Goal: Task Accomplishment & Management: Manage account settings

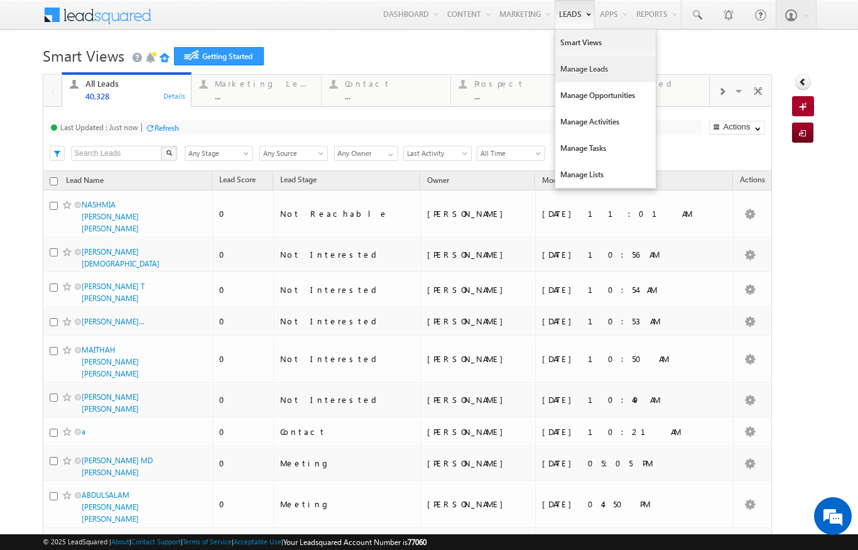
click at [596, 74] on link "Manage Leads" at bounding box center [605, 69] width 101 height 26
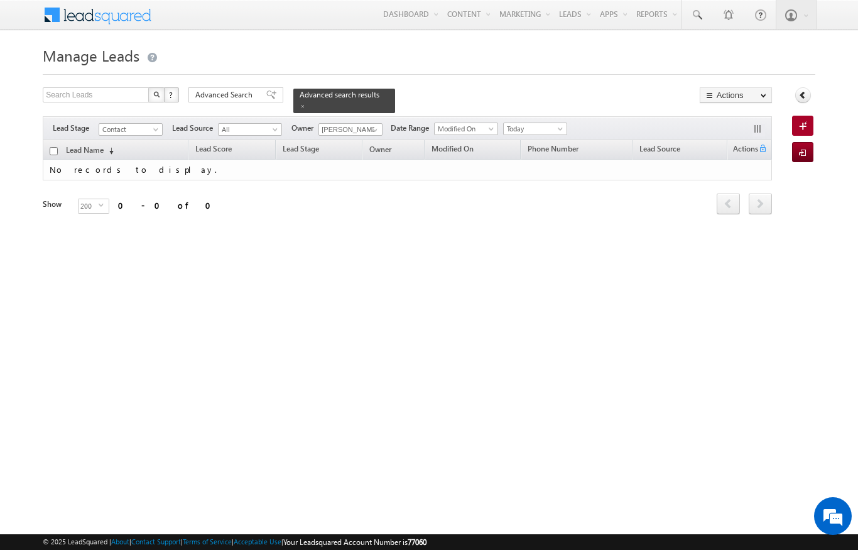
click at [550, 123] on span "Today" at bounding box center [534, 128] width 60 height 11
click at [538, 130] on link "All Time" at bounding box center [537, 134] width 63 height 11
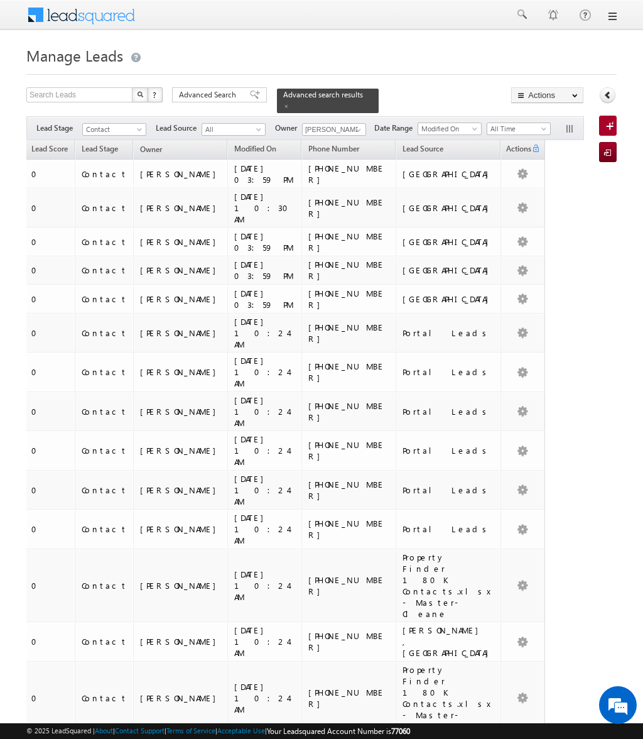
scroll to position [0, 172]
click at [212, 96] on span "Advanced Search" at bounding box center [209, 94] width 61 height 11
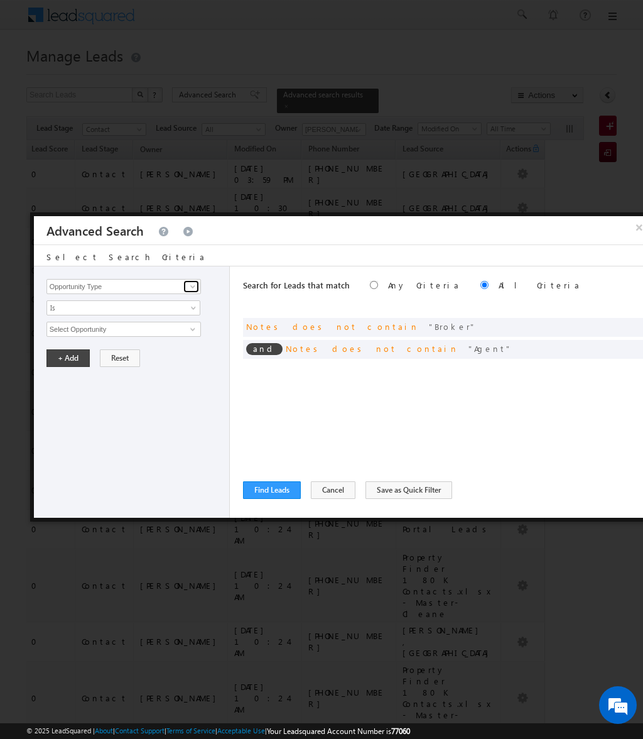
click at [194, 293] on link at bounding box center [191, 286] width 16 height 13
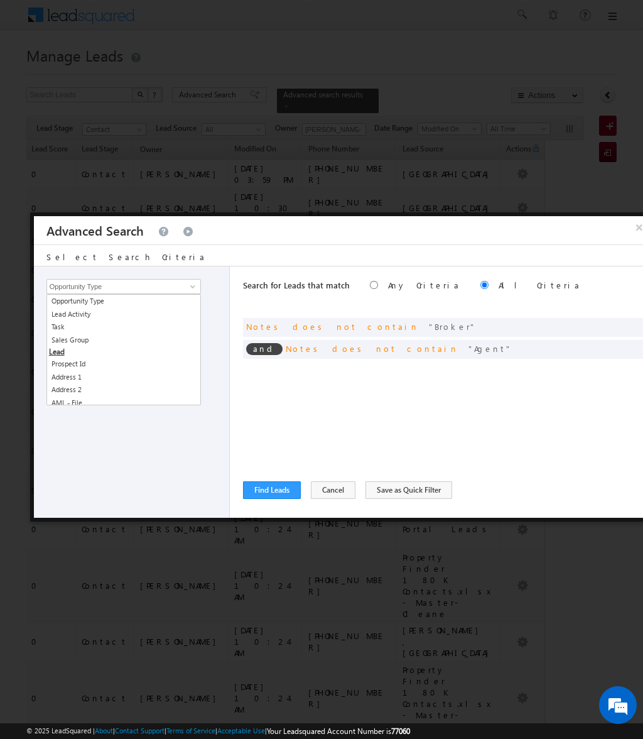
click at [452, 40] on div at bounding box center [321, 369] width 643 height 739
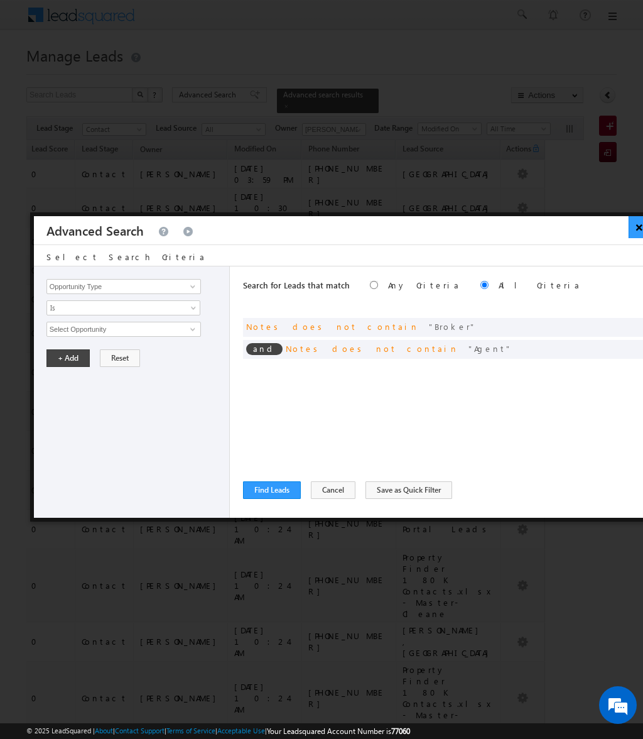
click at [636, 232] on button "×" at bounding box center [639, 227] width 21 height 22
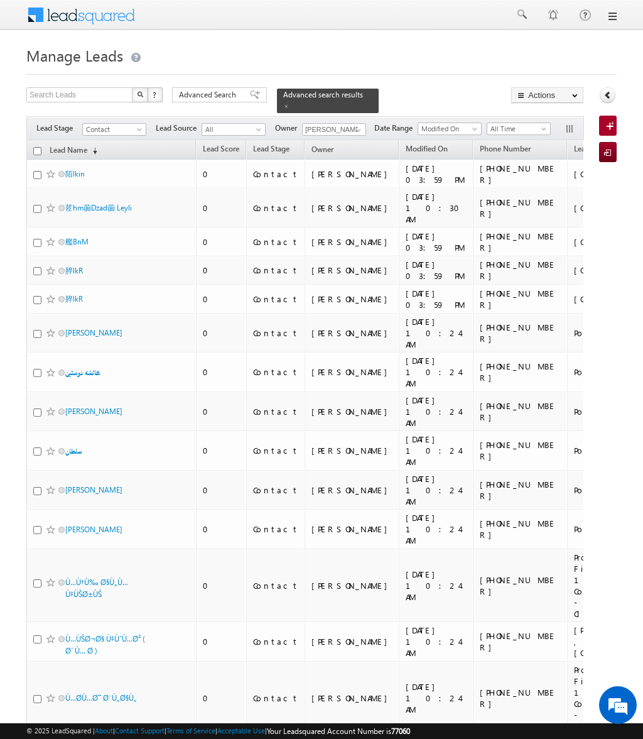
scroll to position [0, 0]
click at [79, 144] on link "Lead Name (sorted descending)" at bounding box center [73, 151] width 60 height 16
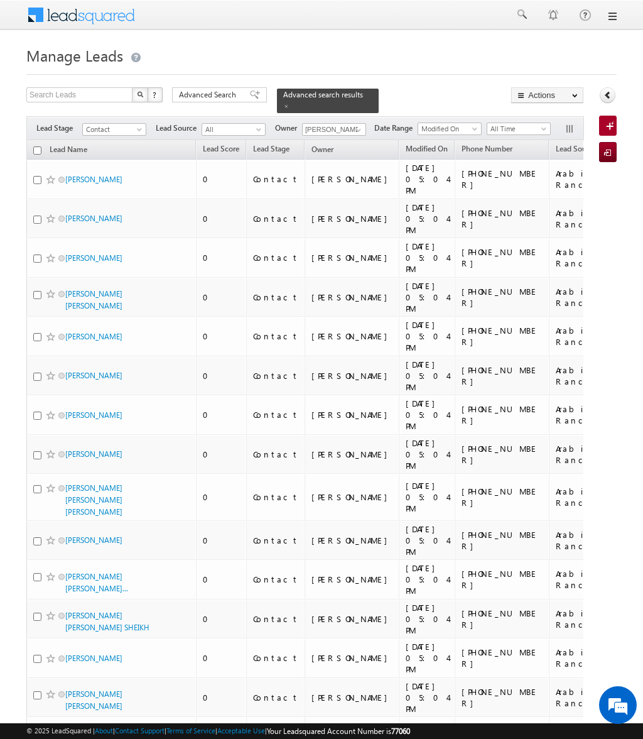
click at [36, 146] on input "checkbox" at bounding box center [37, 150] width 8 height 8
checkbox input "true"
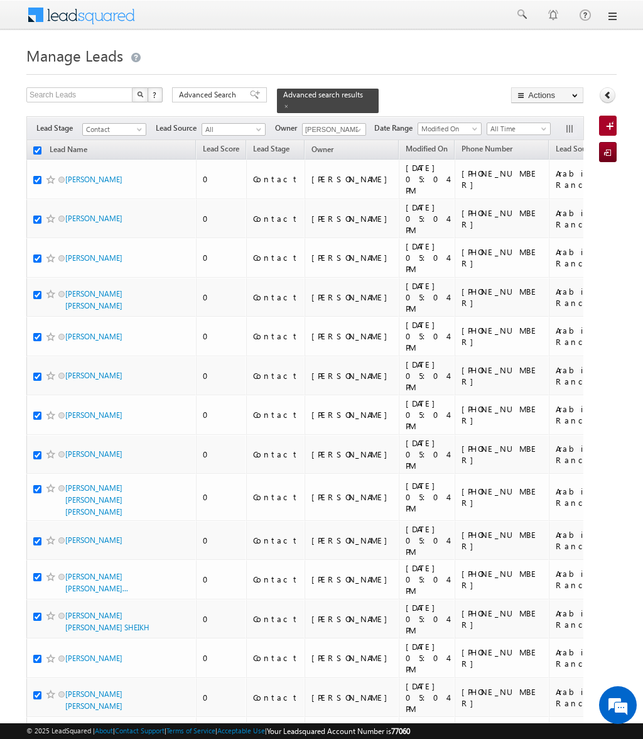
checkbox input "true"
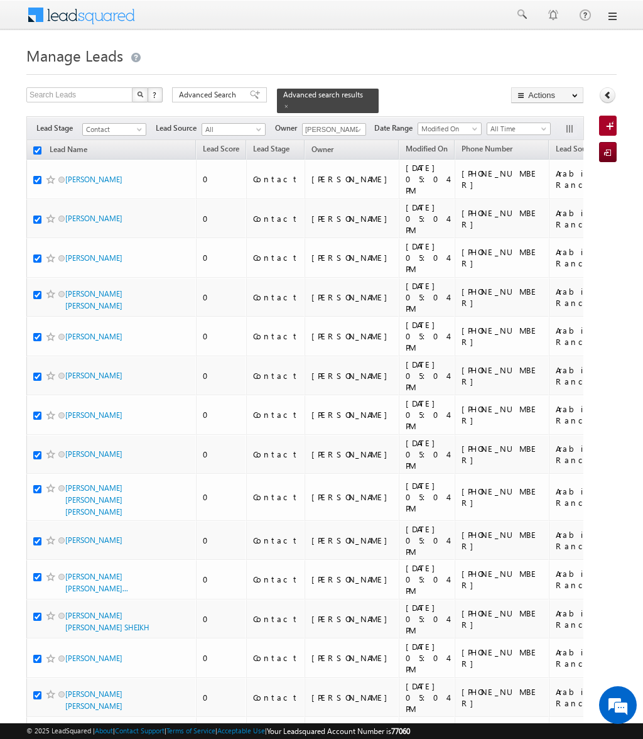
checkbox input "true"
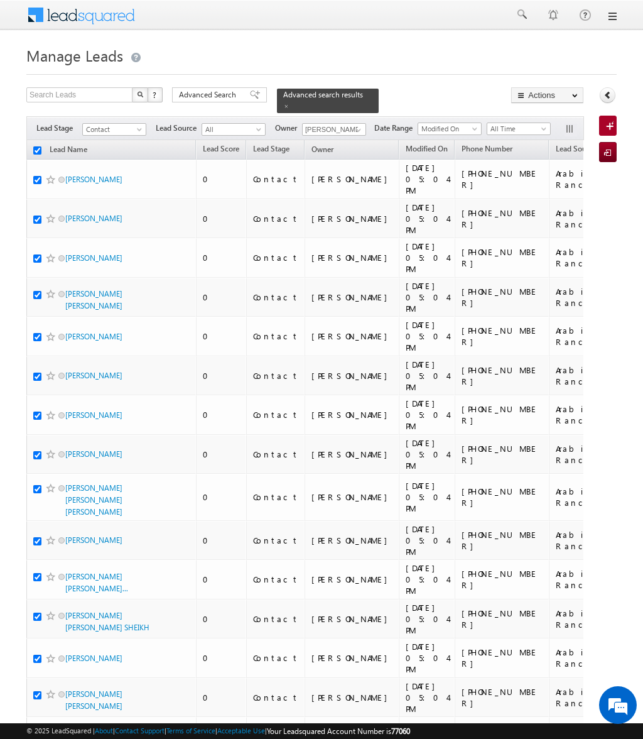
checkbox input "true"
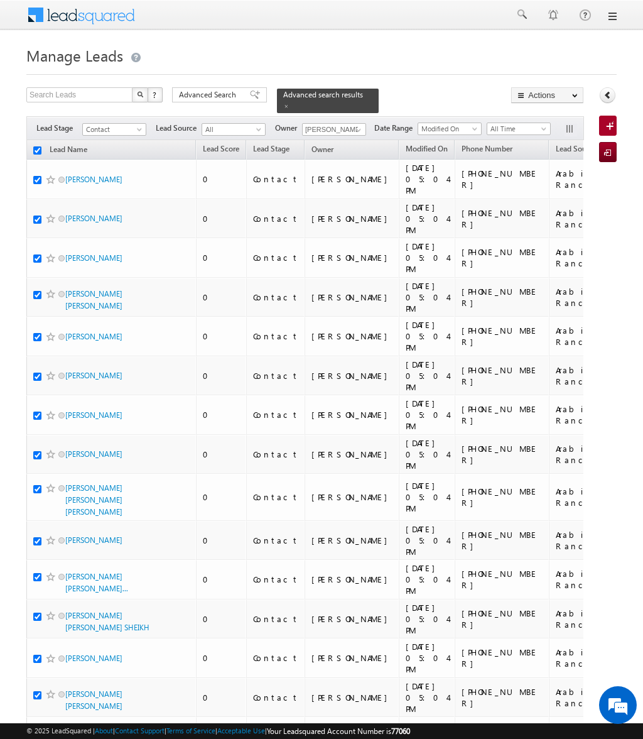
checkbox input "true"
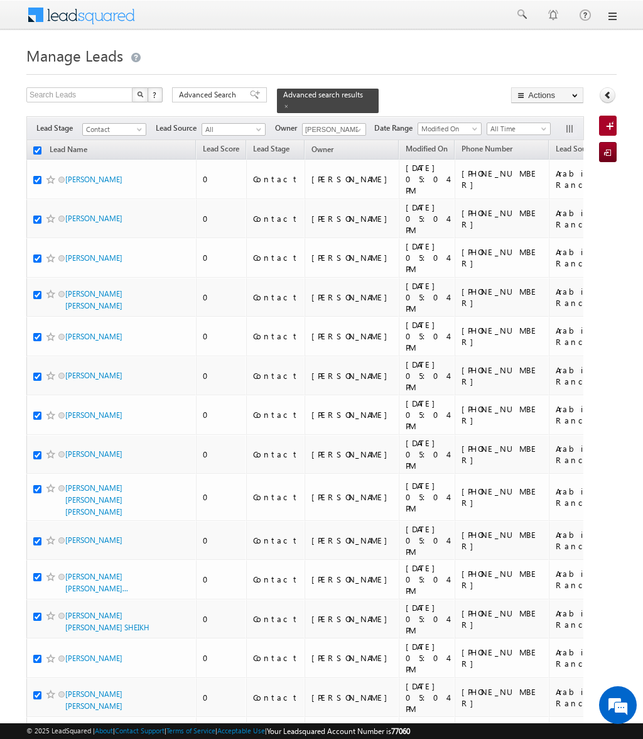
checkbox input "true"
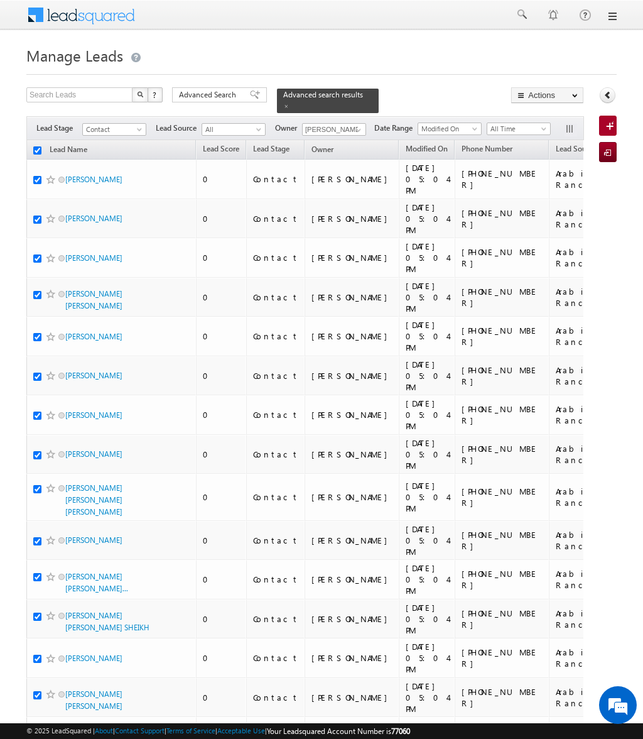
checkbox input "true"
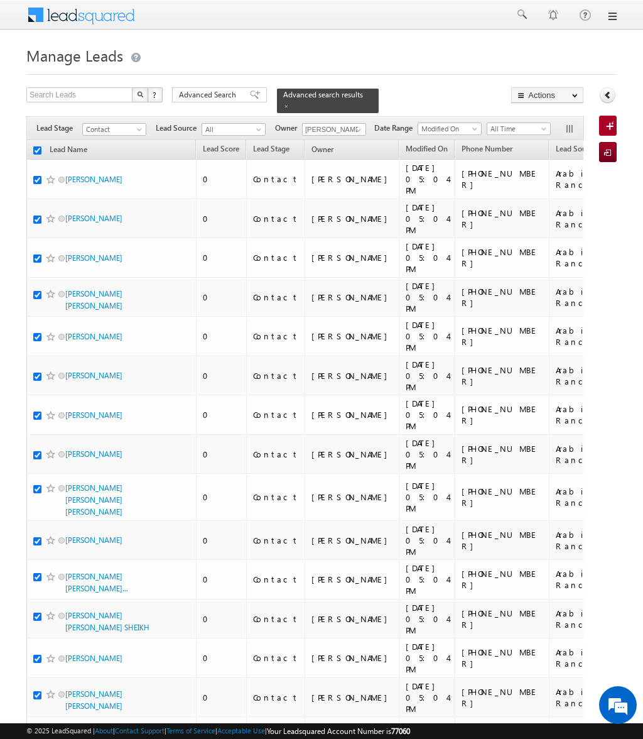
checkbox input "true"
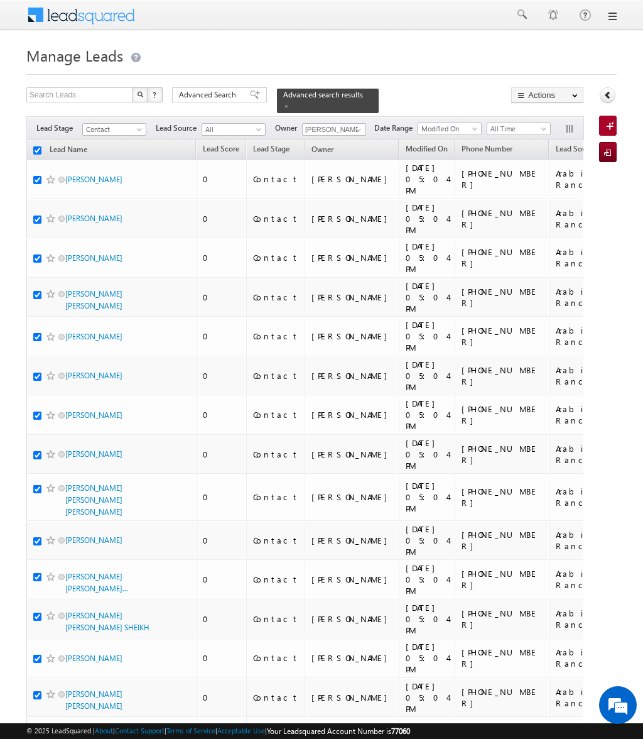
checkbox input "true"
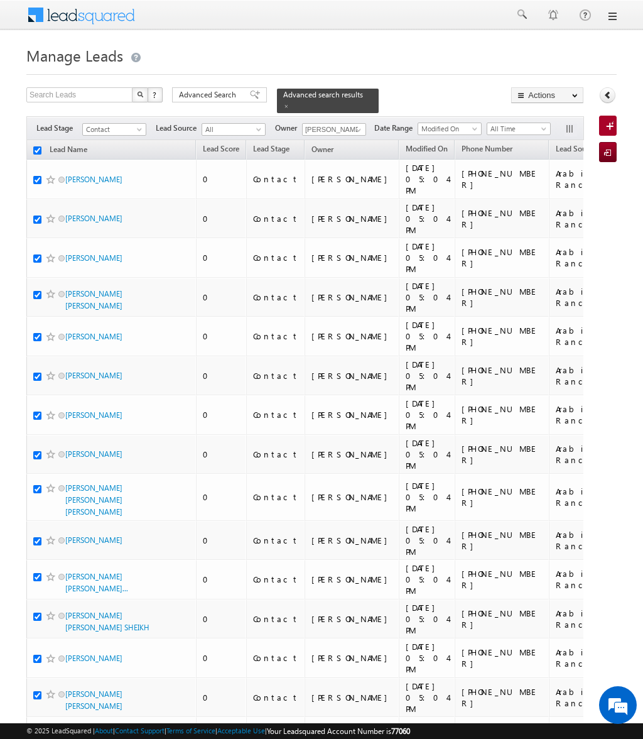
checkbox input "true"
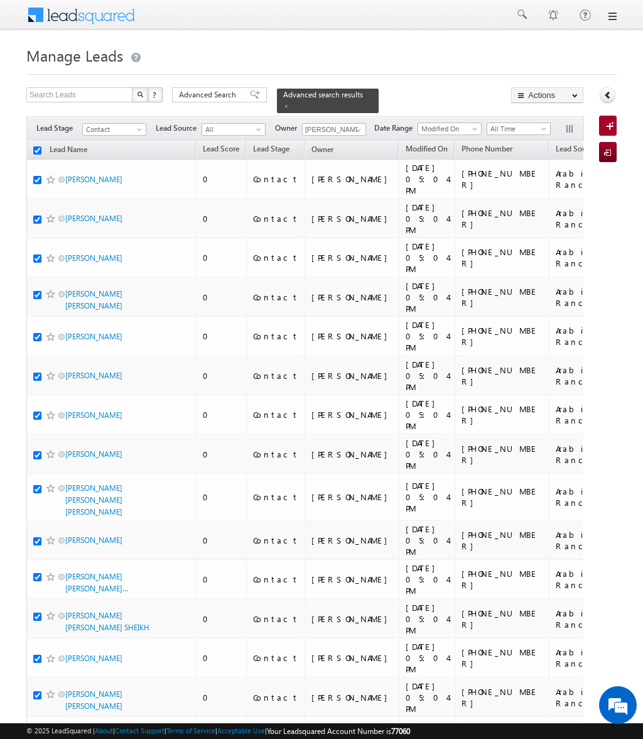
checkbox input "true"
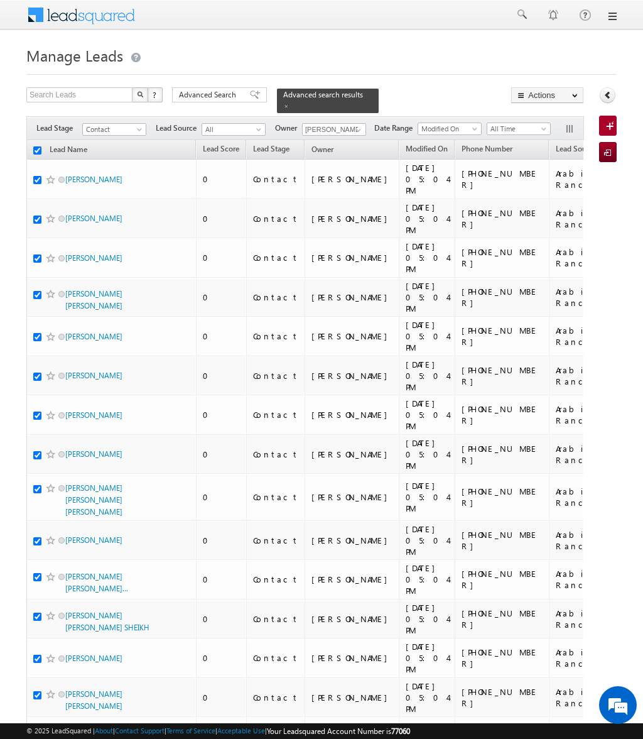
checkbox input "true"
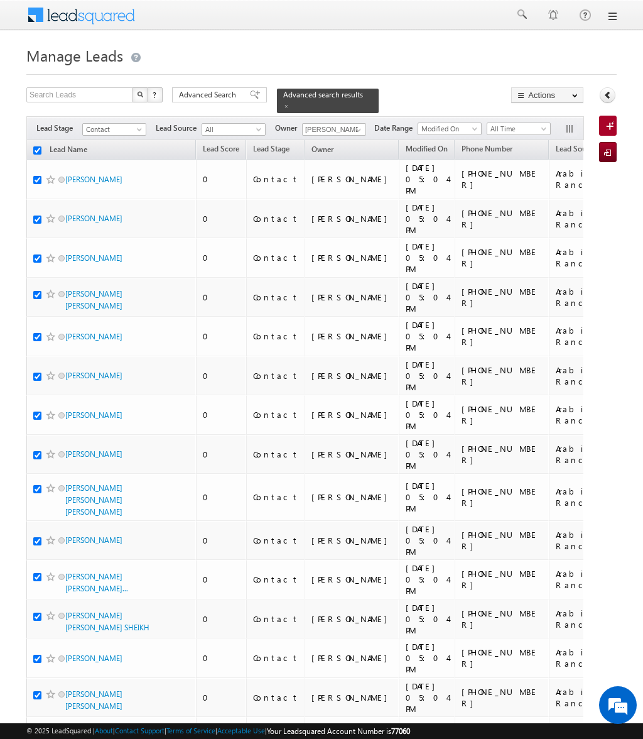
checkbox input "true"
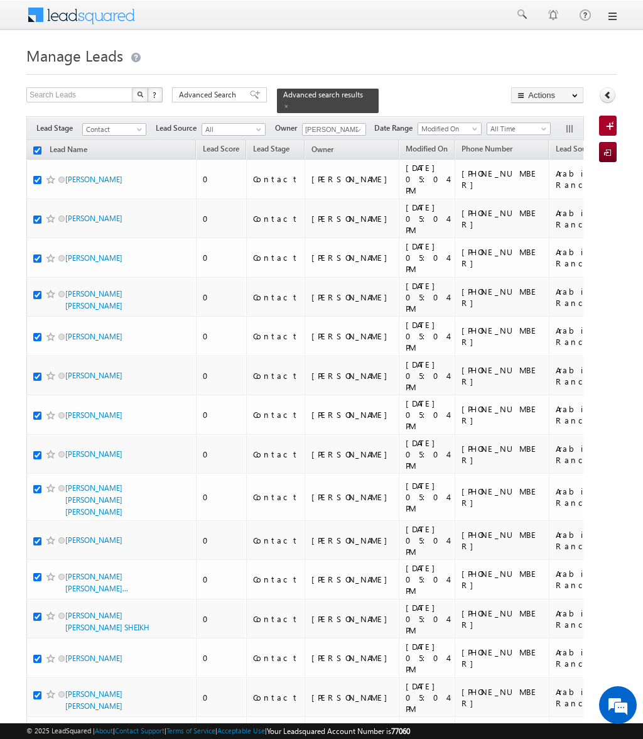
checkbox input "true"
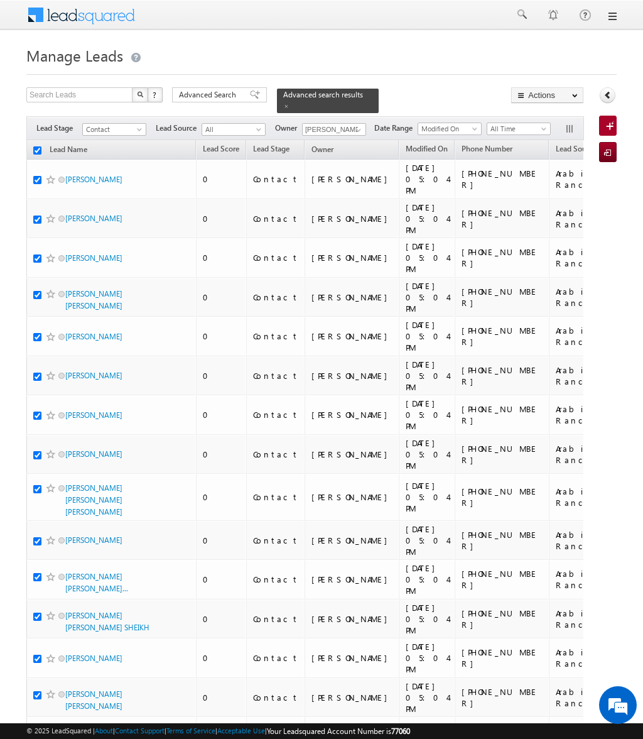
checkbox input "true"
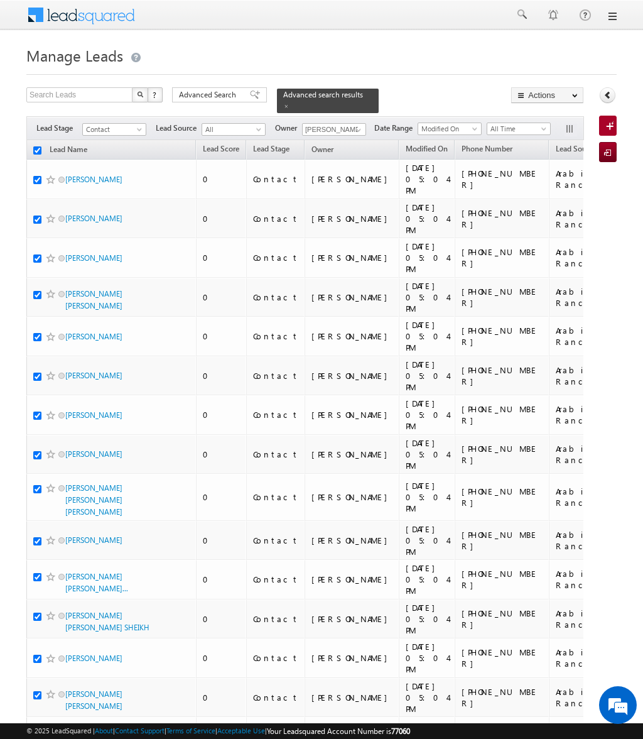
checkbox input "true"
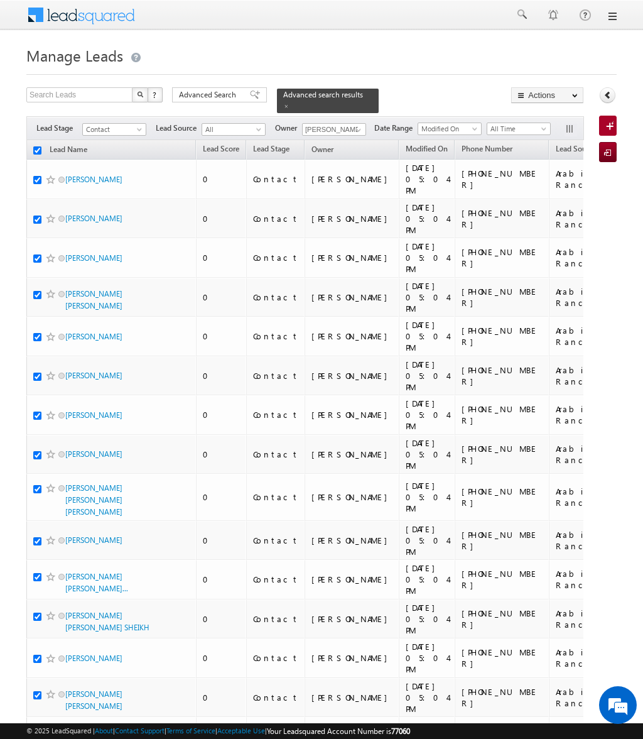
checkbox input "true"
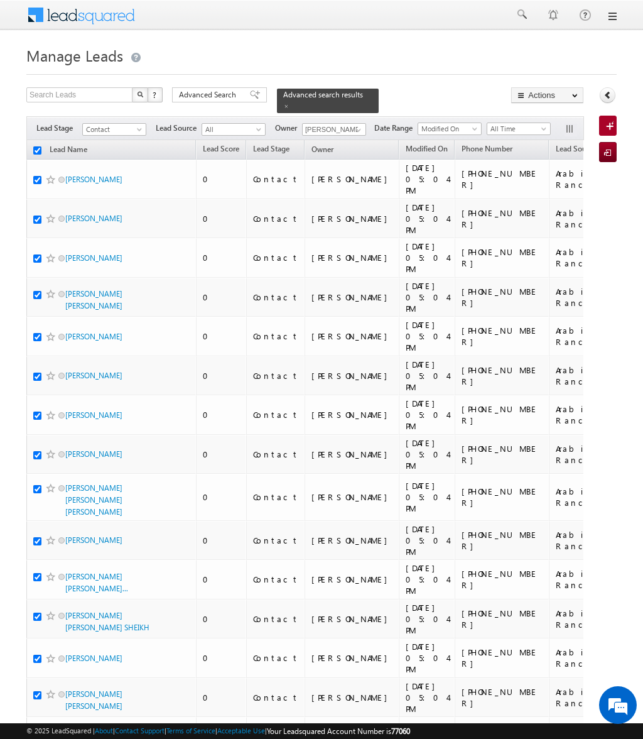
checkbox input "true"
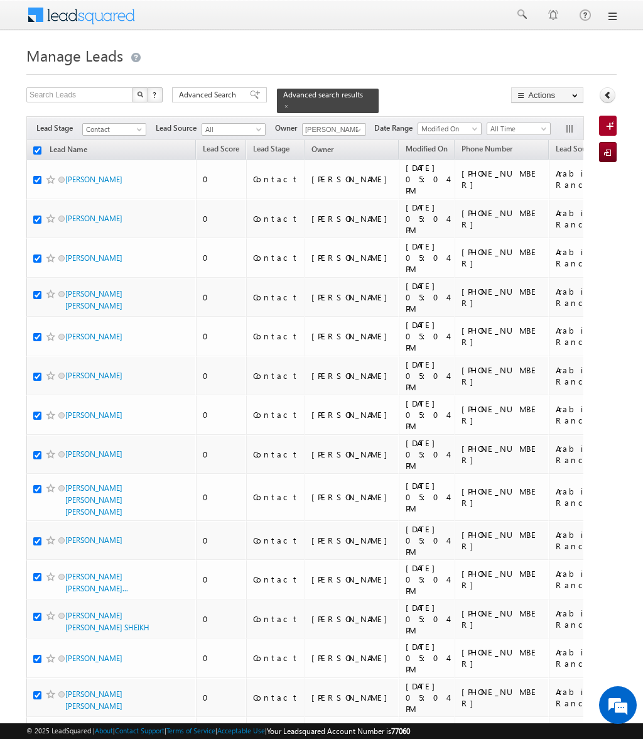
checkbox input "true"
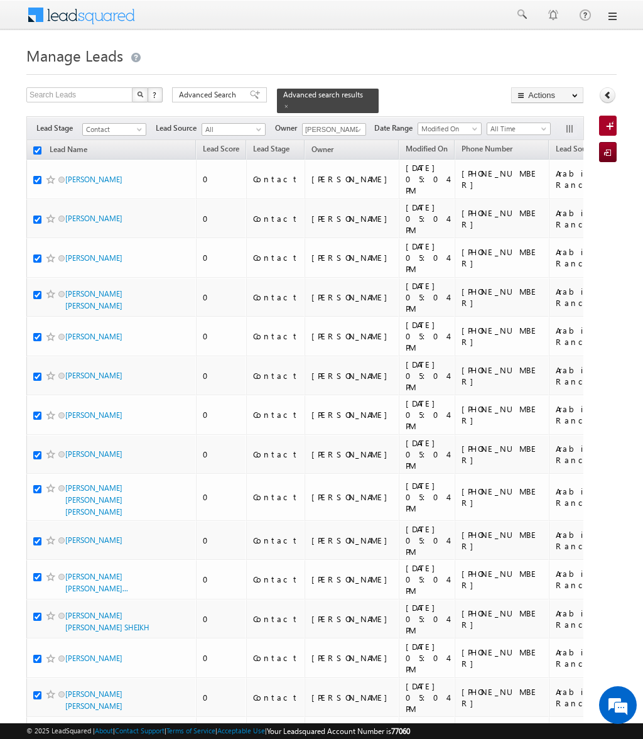
checkbox input "true"
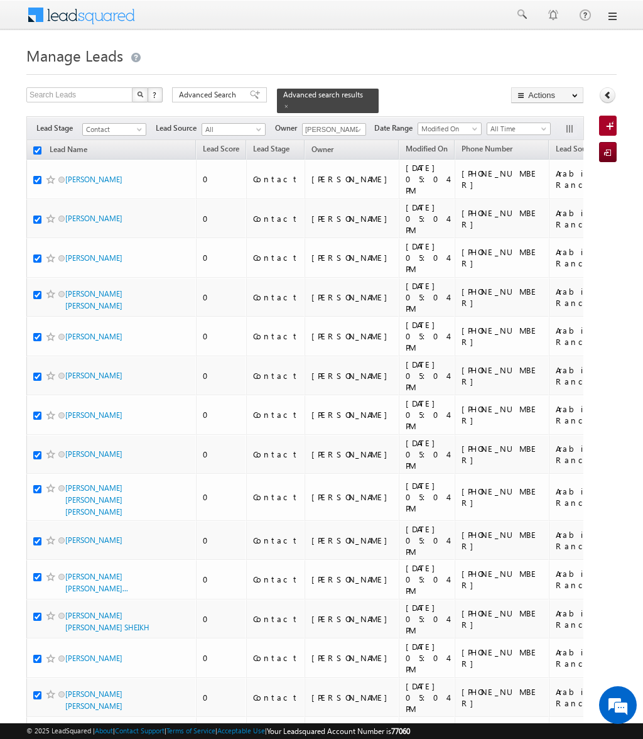
checkbox input "true"
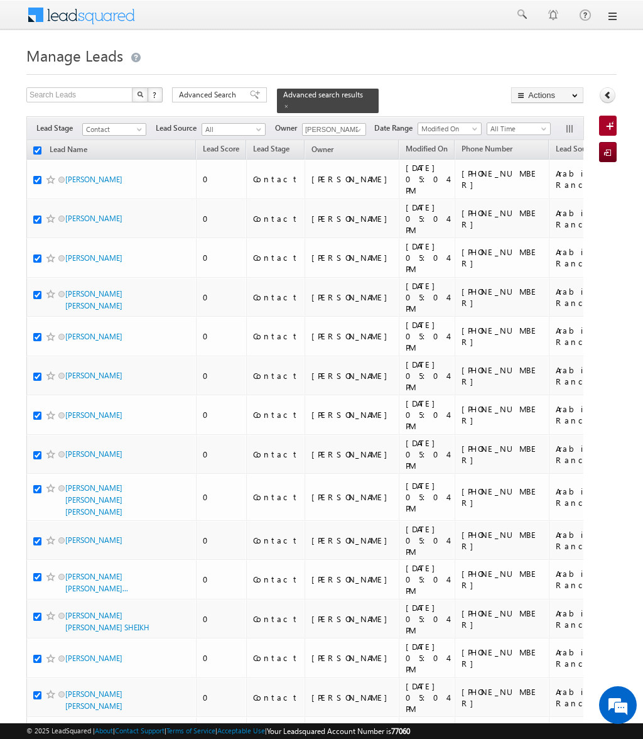
checkbox input "true"
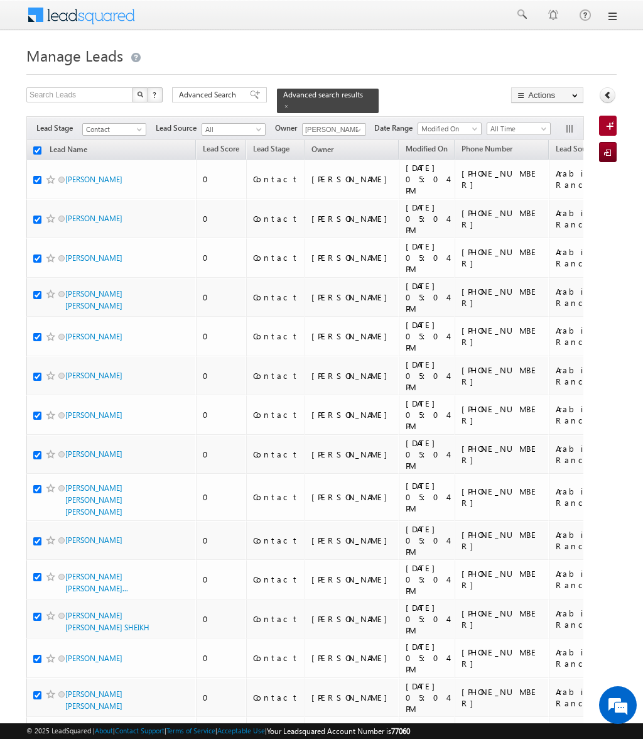
checkbox input "true"
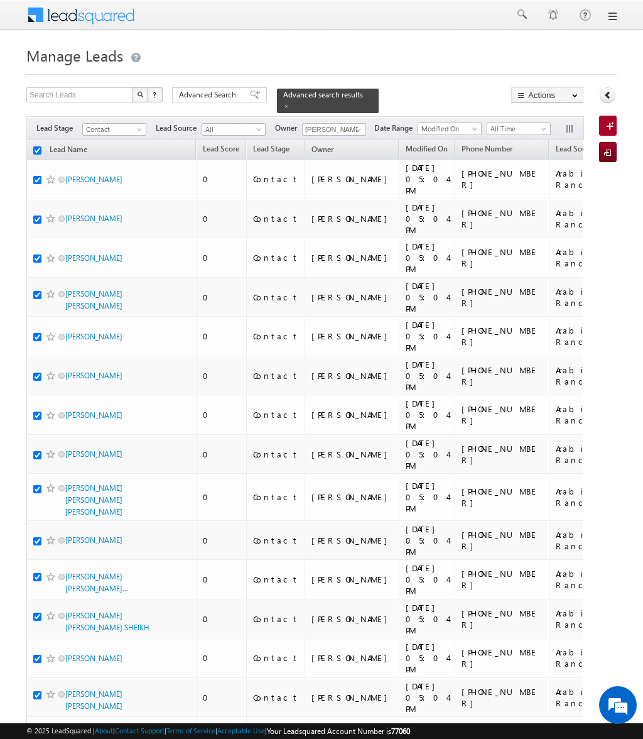
checkbox input "true"
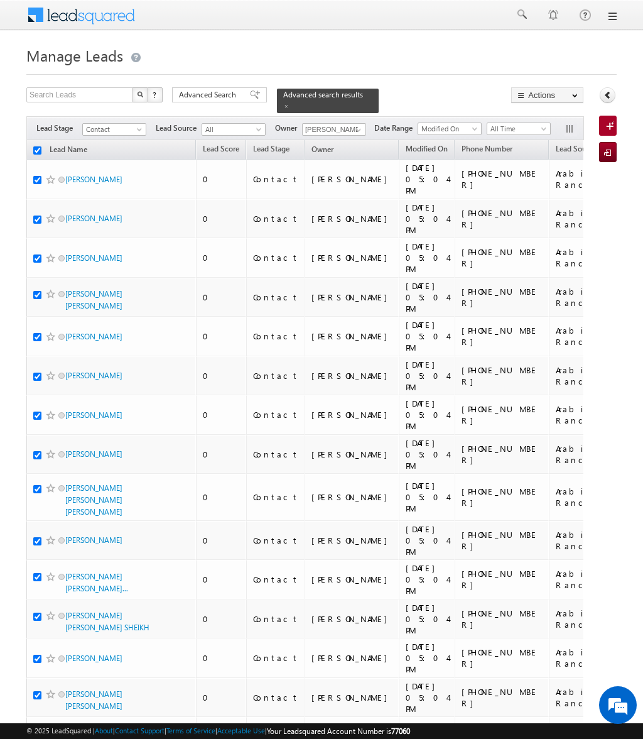
checkbox input "true"
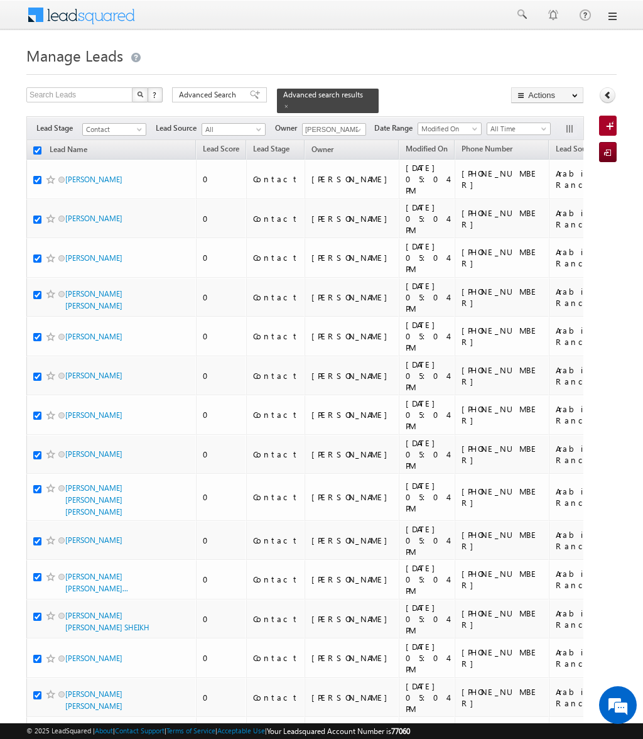
checkbox input "true"
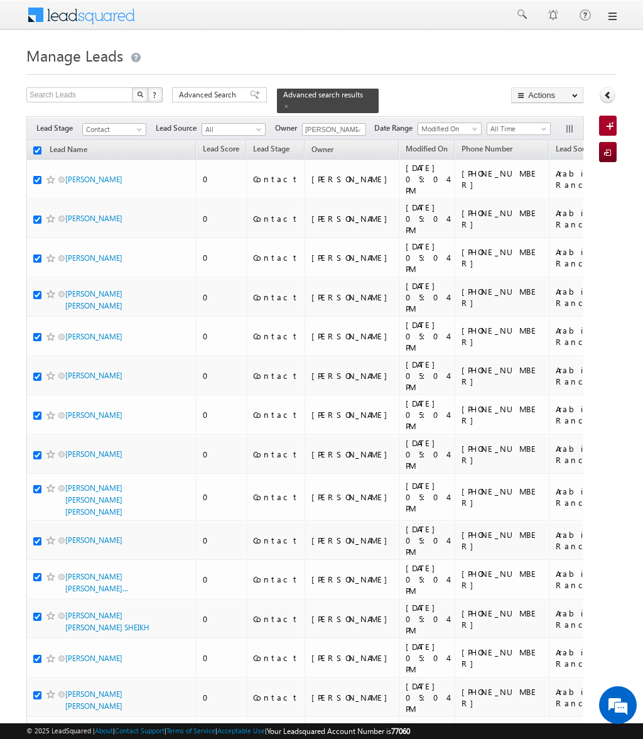
checkbox input "true"
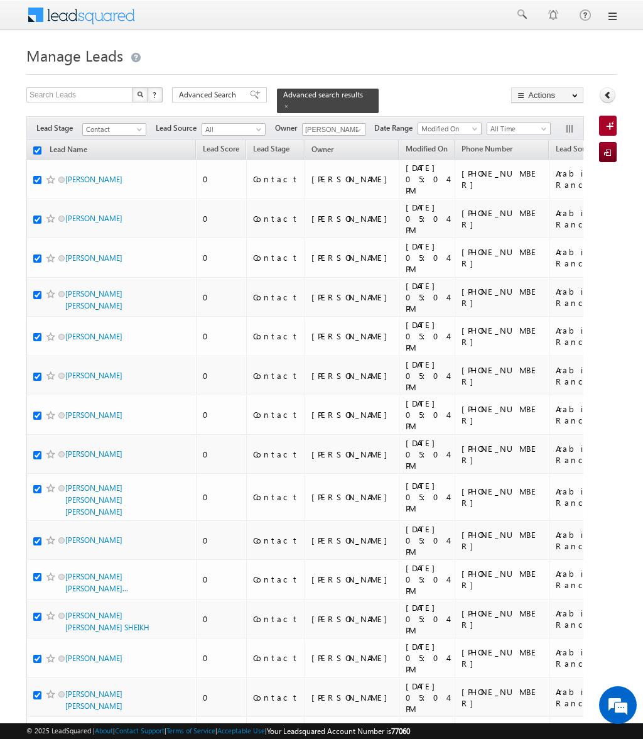
checkbox input "true"
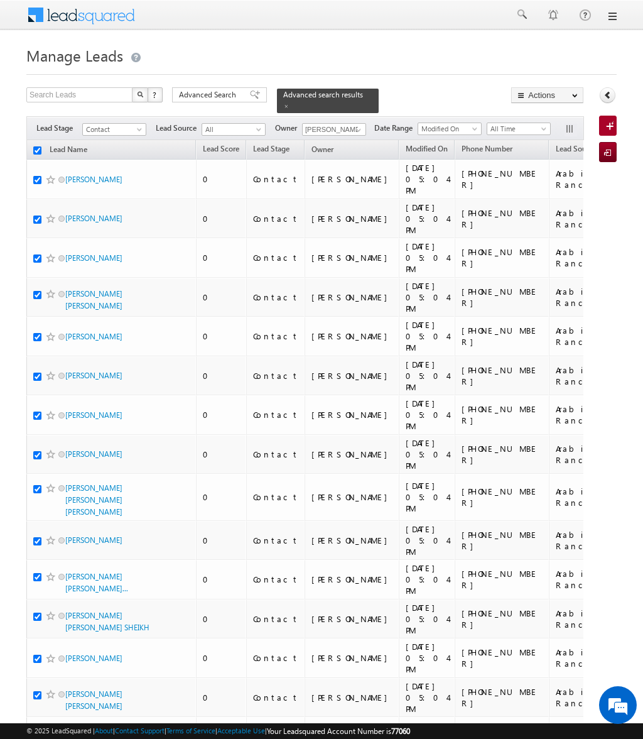
checkbox input "true"
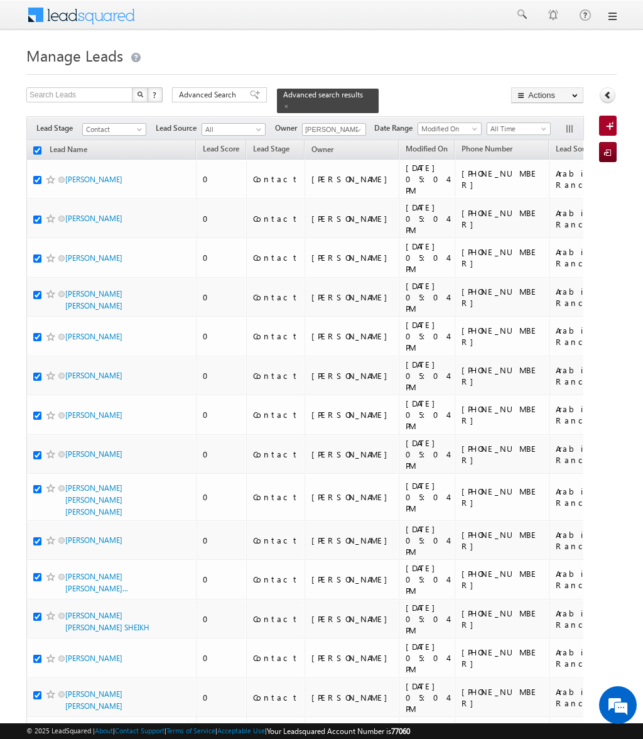
checkbox input "true"
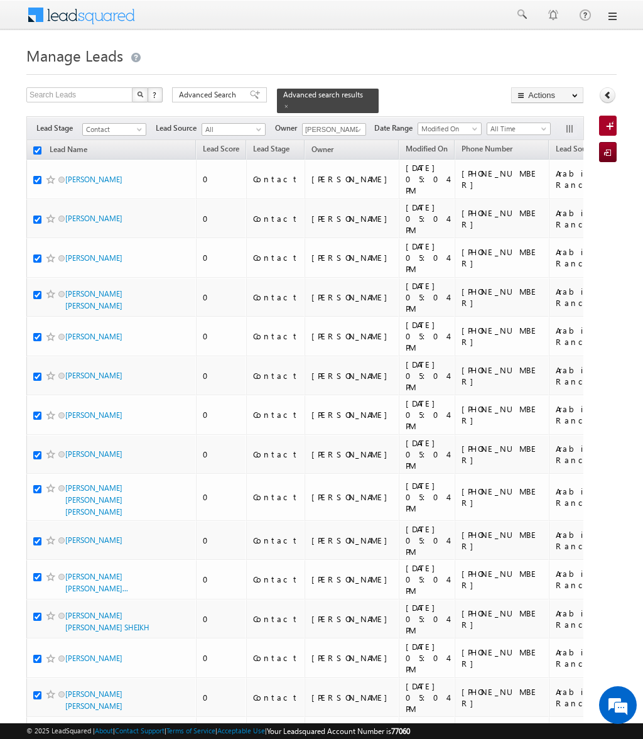
checkbox input "true"
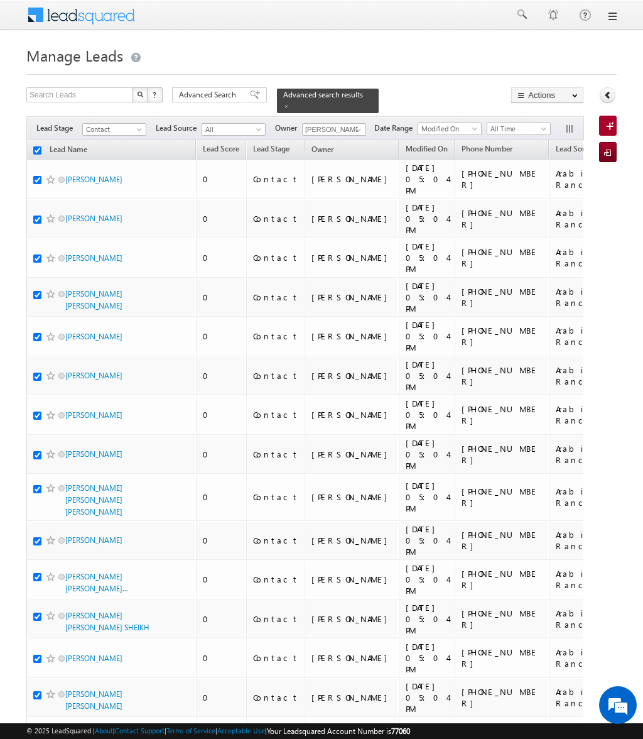
checkbox input "true"
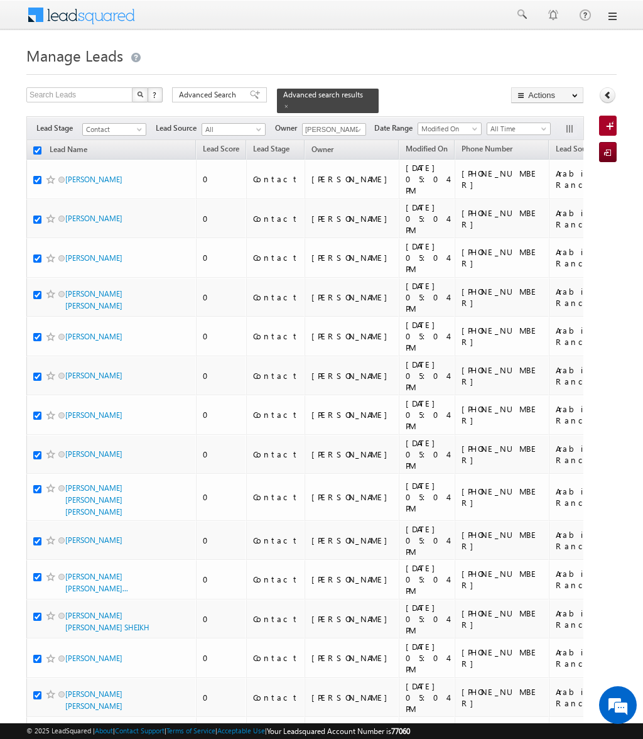
checkbox input "true"
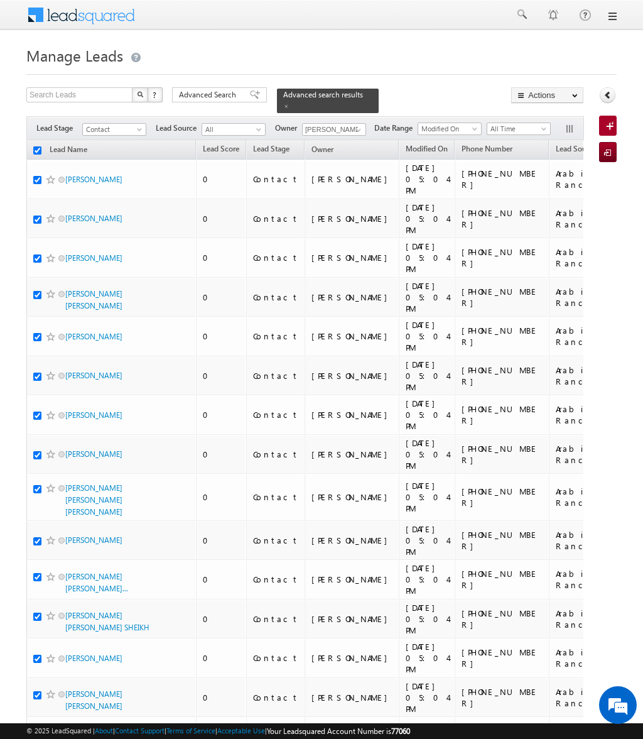
checkbox input "true"
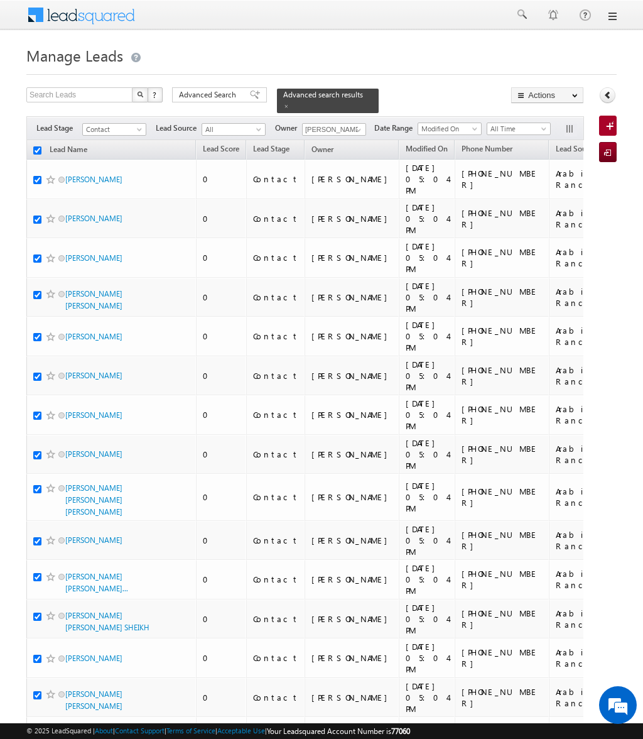
checkbox input "true"
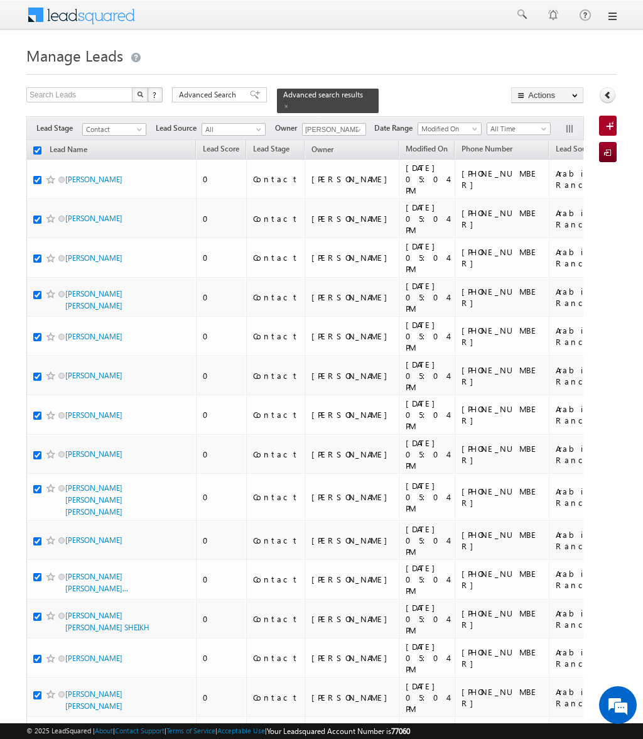
checkbox input "true"
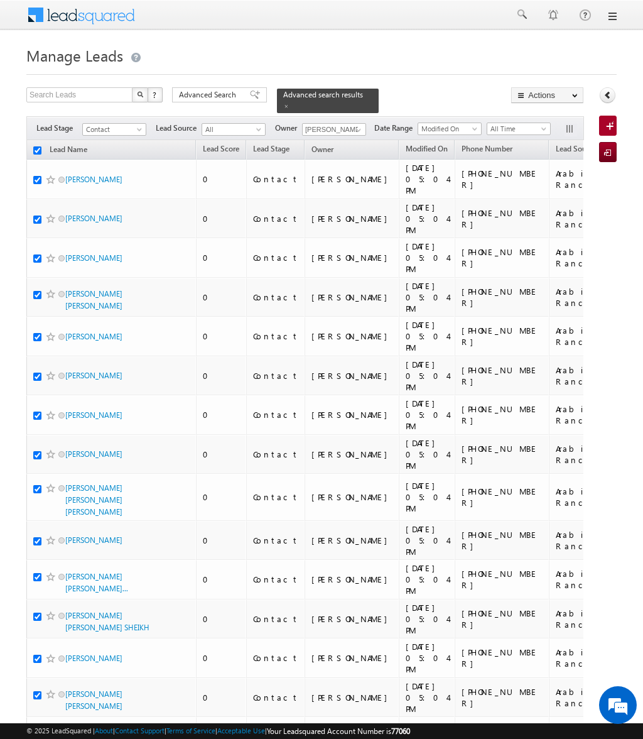
checkbox input "true"
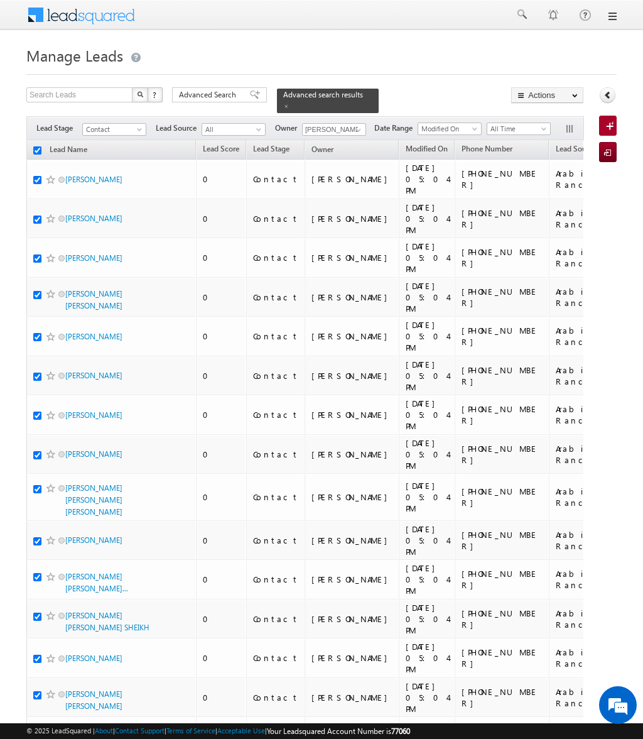
checkbox input "true"
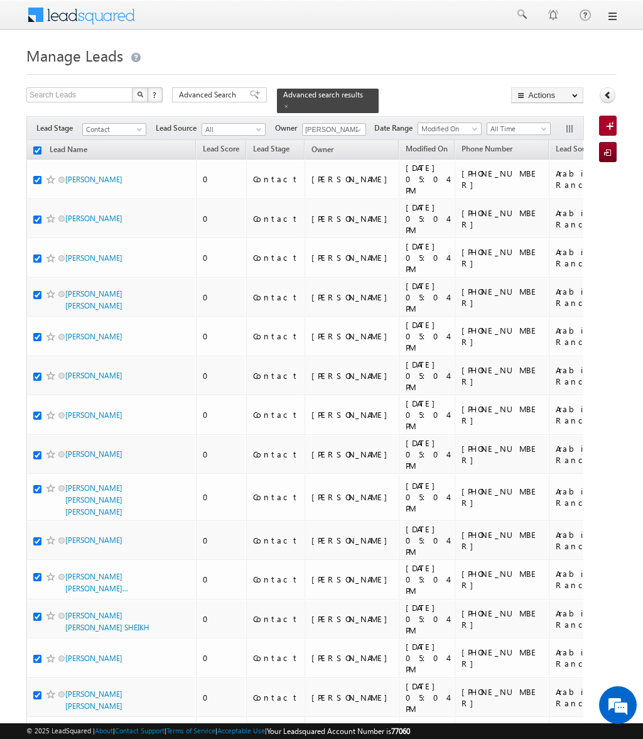
checkbox input "true"
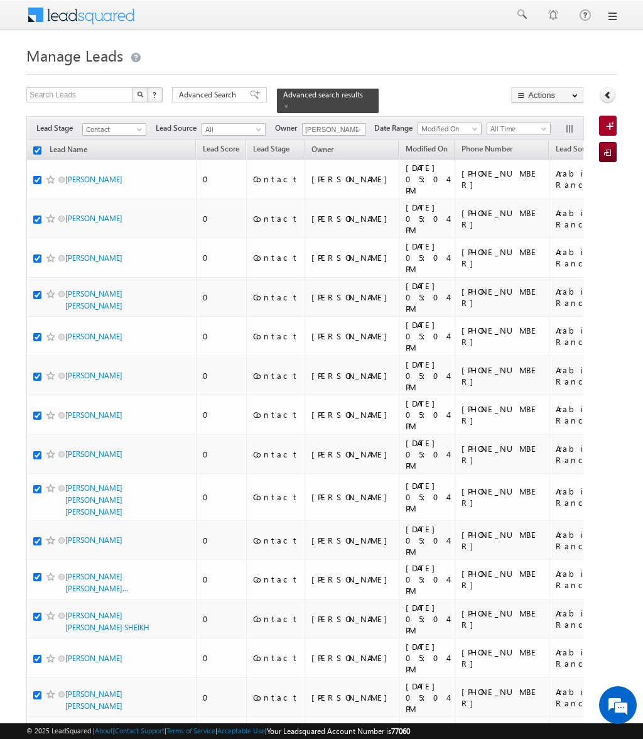
checkbox input "true"
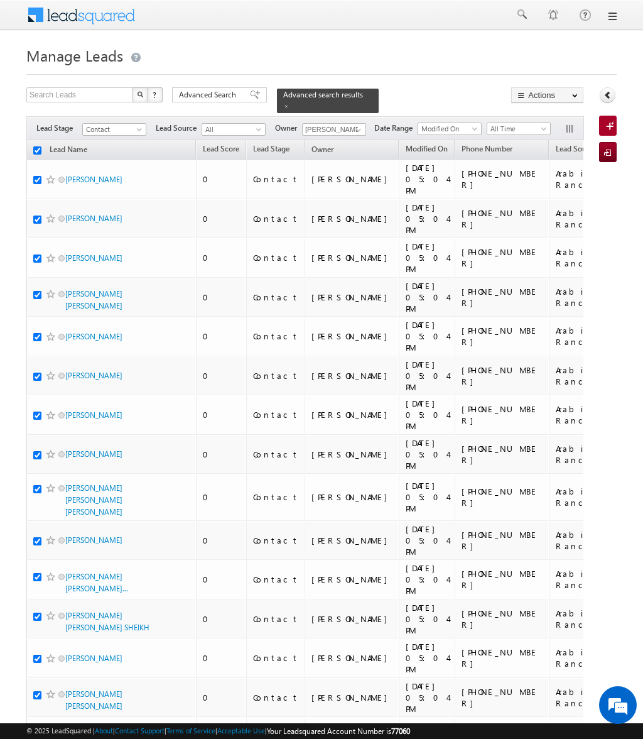
checkbox input "true"
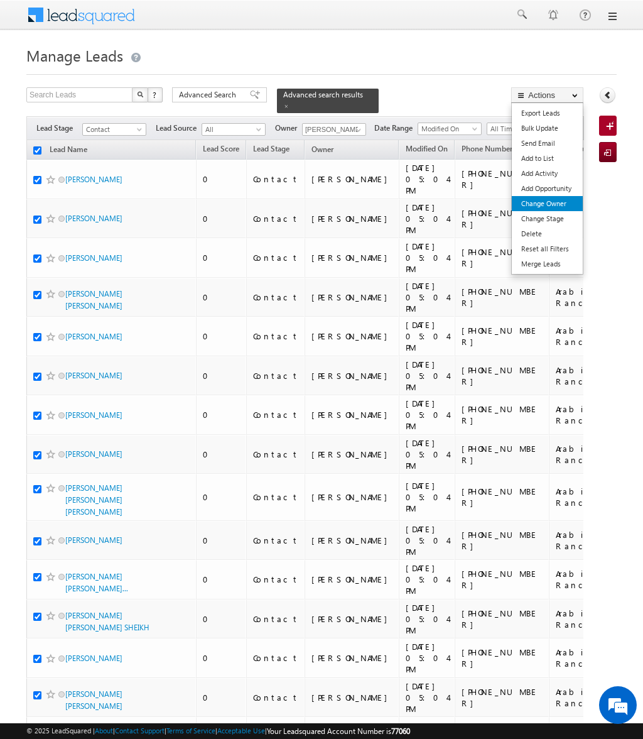
click at [556, 209] on link "Change Owner" at bounding box center [547, 203] width 71 height 15
click at [555, 203] on link "Change Owner" at bounding box center [547, 203] width 71 height 15
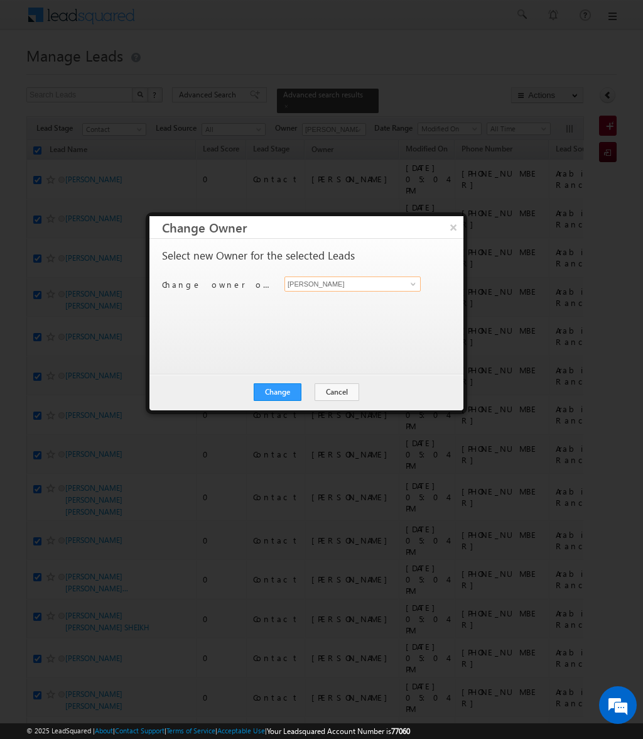
click at [418, 276] on input "[PERSON_NAME]" at bounding box center [353, 283] width 136 height 15
click at [406, 287] on link at bounding box center [412, 284] width 16 height 13
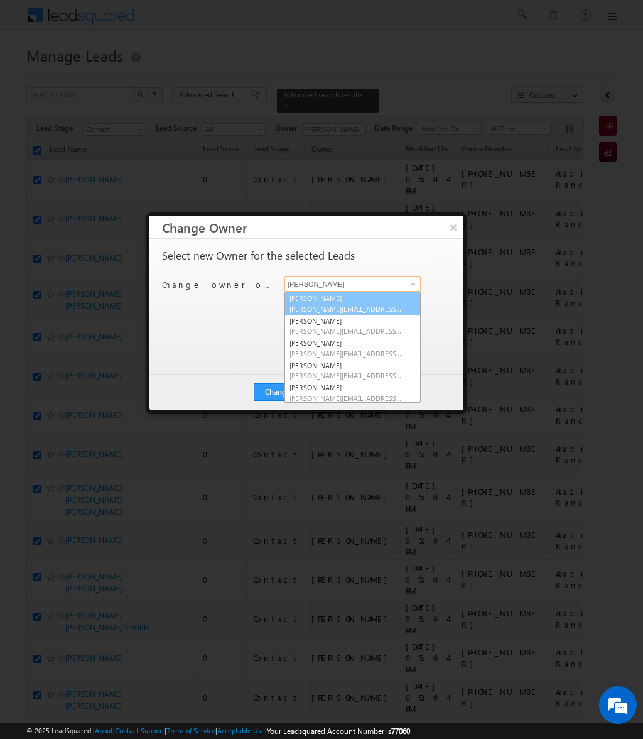
click at [320, 305] on span "[PERSON_NAME][EMAIL_ADDRESS][DOMAIN_NAME]" at bounding box center [346, 308] width 113 height 9
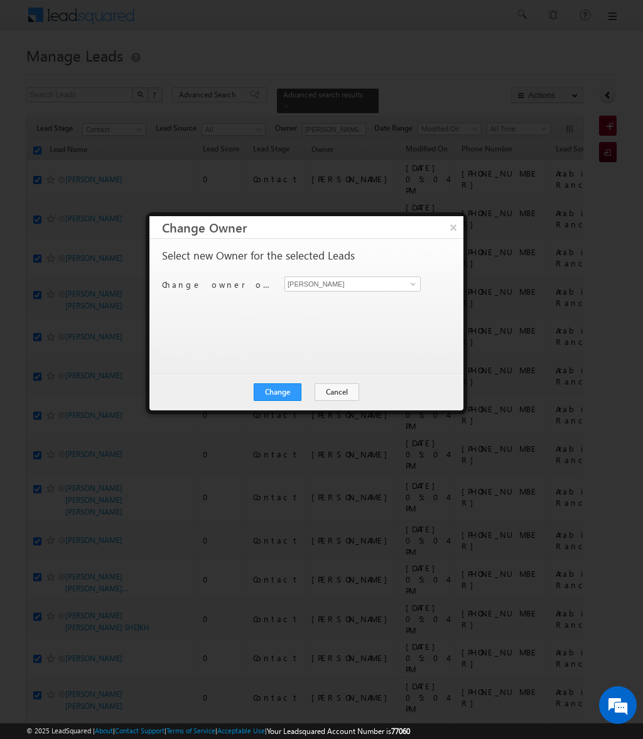
click at [283, 379] on div "Change Cancel Close" at bounding box center [307, 392] width 314 height 36
click at [292, 390] on button "Change" at bounding box center [278, 392] width 48 height 18
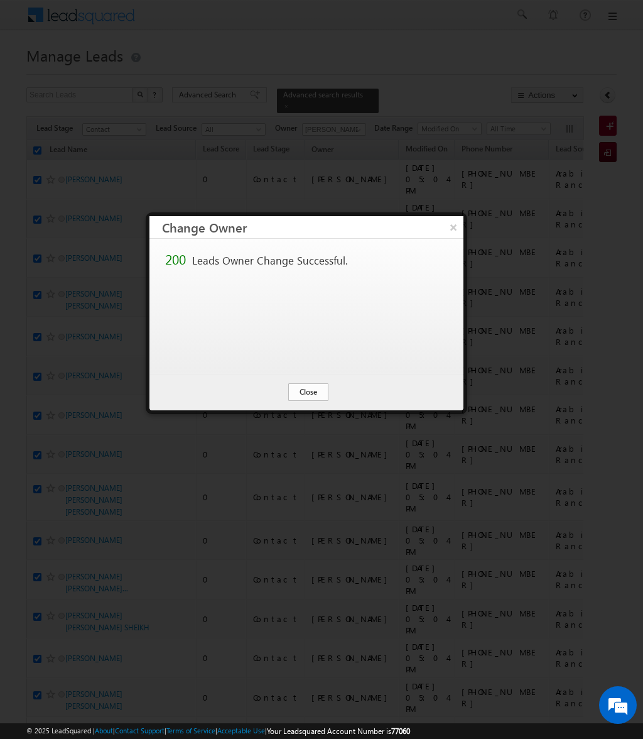
click at [311, 391] on button "Close" at bounding box center [308, 392] width 40 height 18
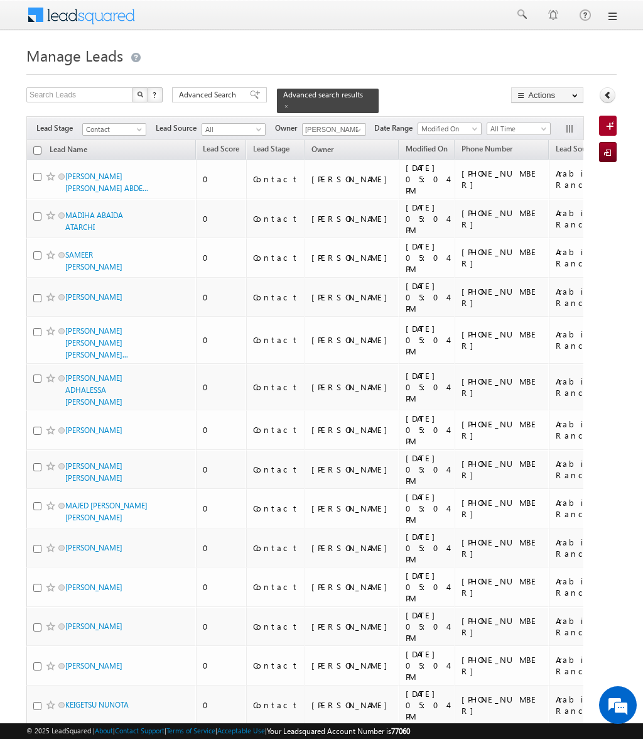
click at [35, 146] on input "checkbox" at bounding box center [37, 150] width 8 height 8
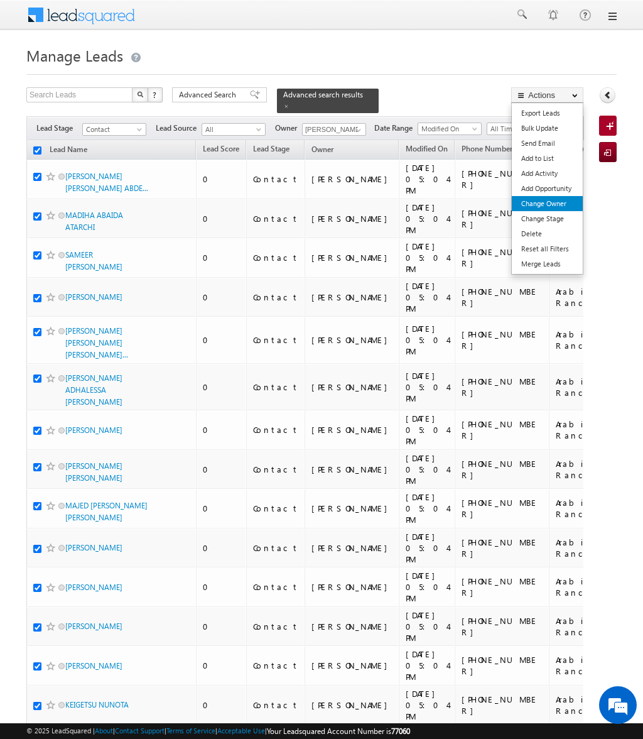
click at [556, 205] on link "Change Owner" at bounding box center [547, 203] width 71 height 15
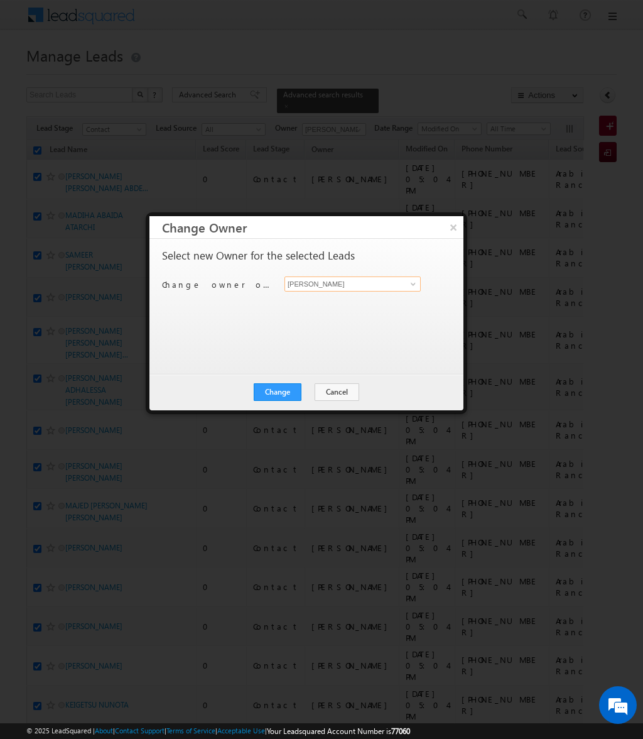
click at [376, 291] on input "[PERSON_NAME]" at bounding box center [353, 283] width 136 height 15
click at [398, 288] on input "[PERSON_NAME]" at bounding box center [353, 283] width 136 height 15
click at [402, 283] on input "[PERSON_NAME]" at bounding box center [353, 283] width 136 height 15
click at [418, 284] on link at bounding box center [412, 284] width 16 height 13
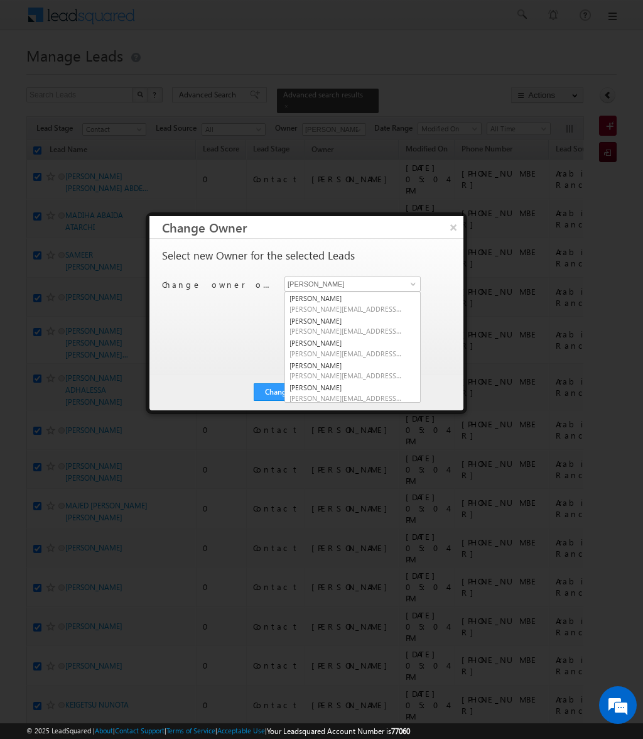
click at [447, 222] on button "×" at bounding box center [454, 227] width 20 height 22
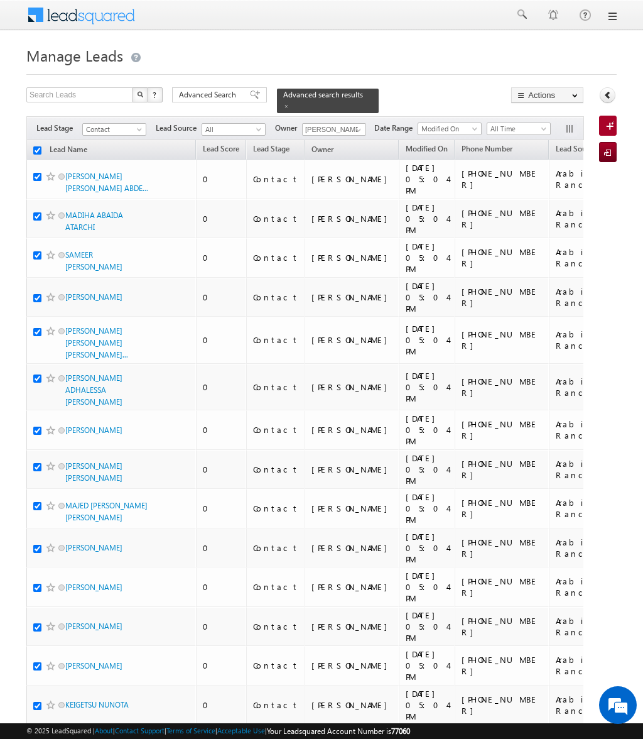
click at [0, 0] on link "Change Owner" at bounding box center [0, 0] width 0 height 0
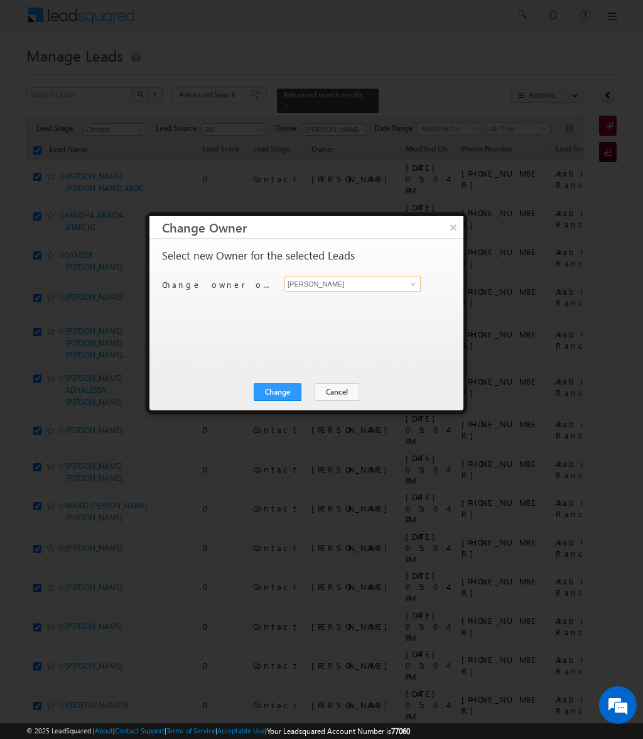
click at [403, 285] on input "[PERSON_NAME]" at bounding box center [353, 283] width 136 height 15
click at [453, 228] on button "×" at bounding box center [454, 227] width 20 height 22
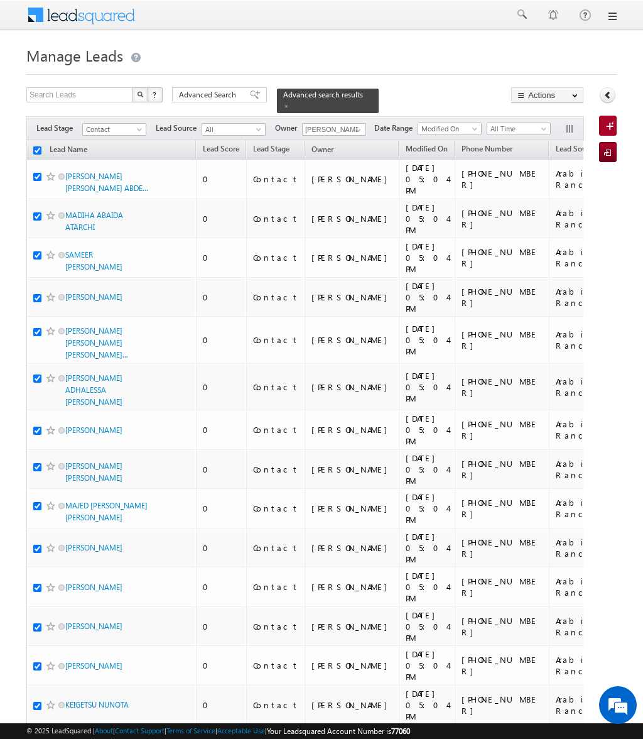
click at [560, 97] on button "Actions" at bounding box center [547, 95] width 72 height 16
click at [0, 0] on link "Change Owner" at bounding box center [0, 0] width 0 height 0
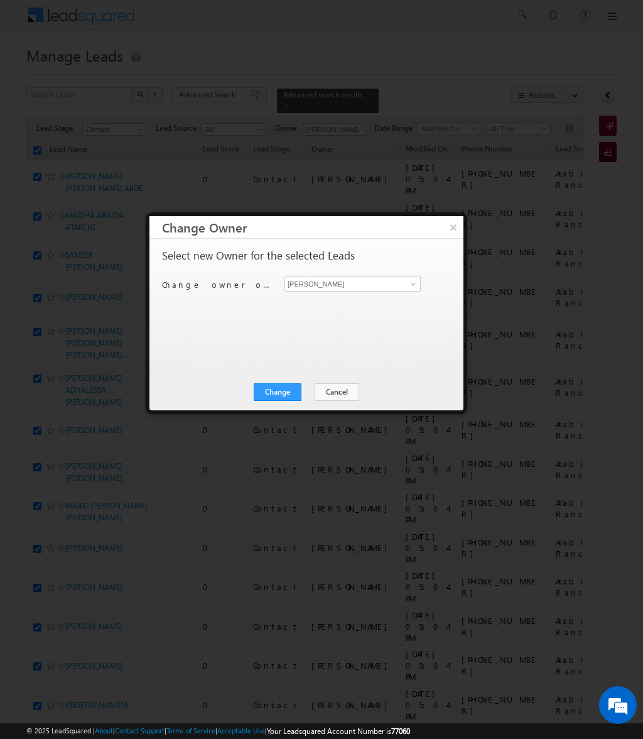
click at [607, 192] on div at bounding box center [321, 369] width 643 height 739
click at [405, 278] on link at bounding box center [412, 284] width 16 height 13
click at [402, 284] on input "[PERSON_NAME]" at bounding box center [353, 283] width 136 height 15
click at [410, 281] on span at bounding box center [413, 284] width 10 height 10
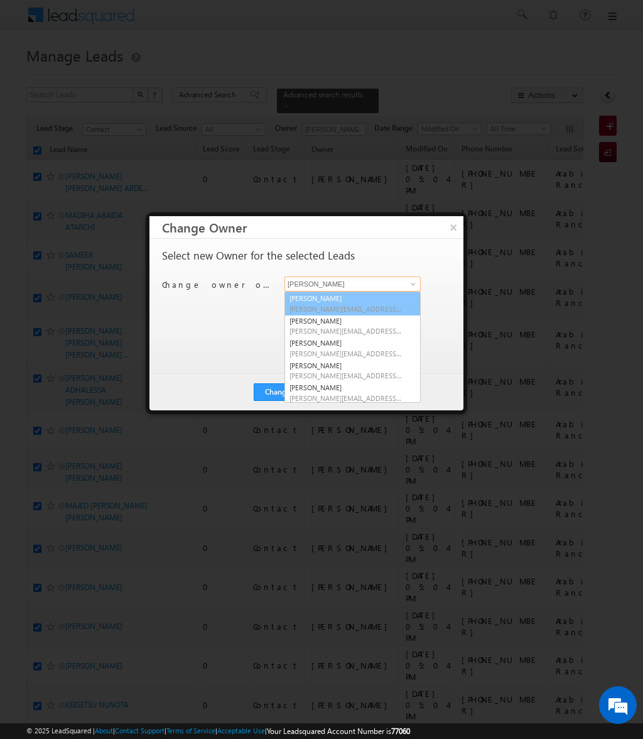
click at [354, 307] on span "[PERSON_NAME][EMAIL_ADDRESS][DOMAIN_NAME]" at bounding box center [346, 308] width 113 height 9
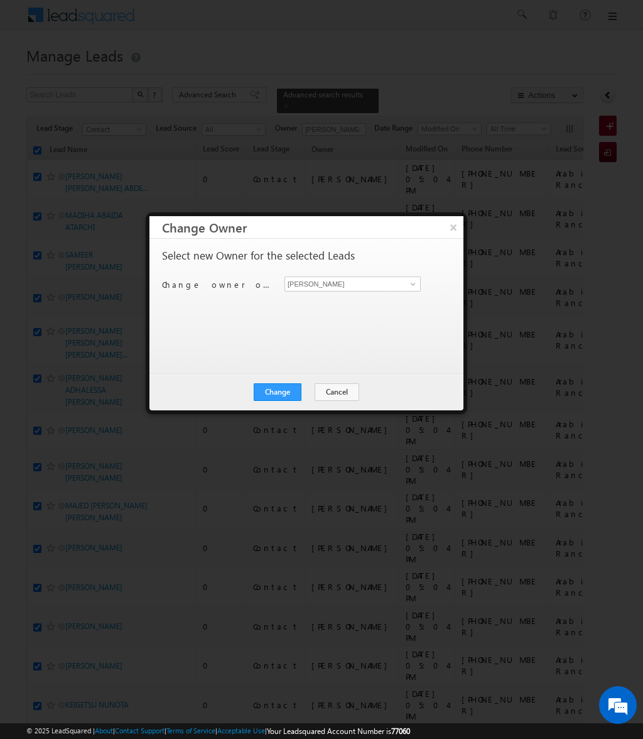
click at [285, 389] on button "Change" at bounding box center [278, 392] width 48 height 18
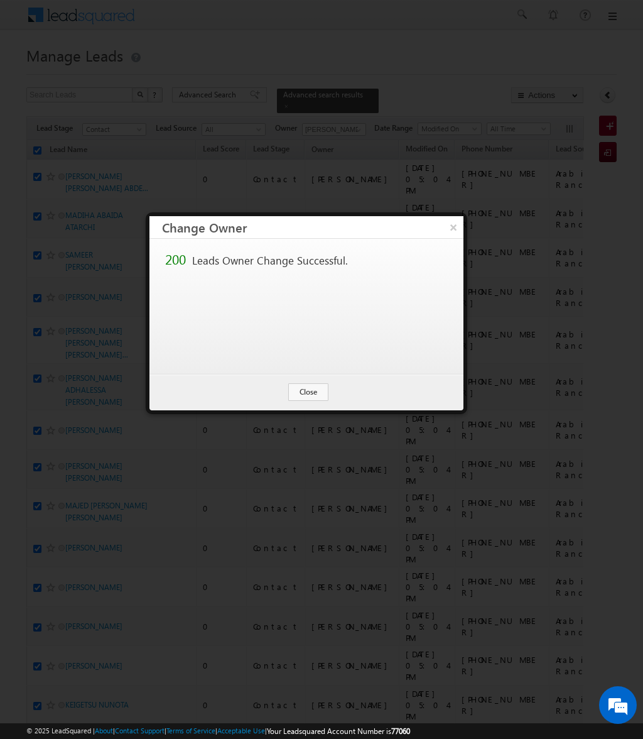
click at [315, 393] on button "Close" at bounding box center [308, 392] width 40 height 18
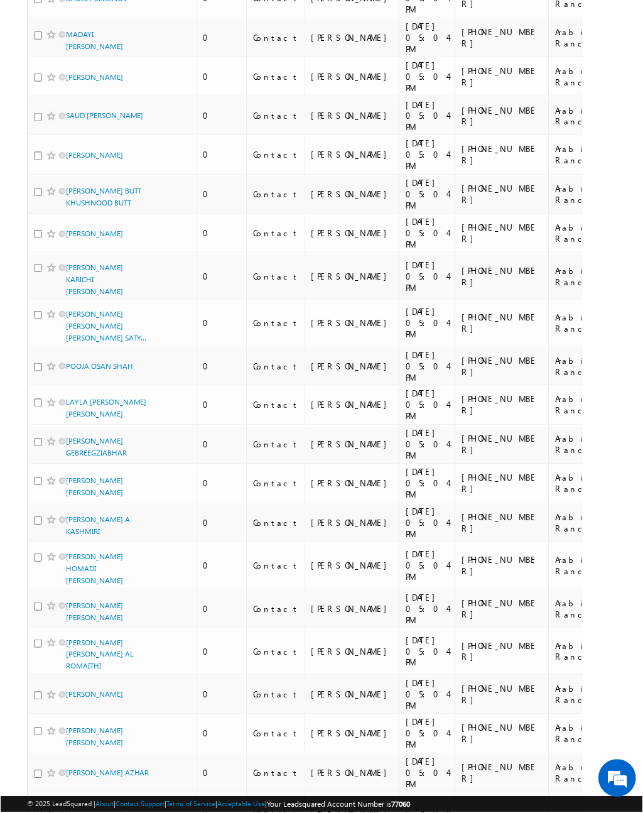
scroll to position [5996, 0]
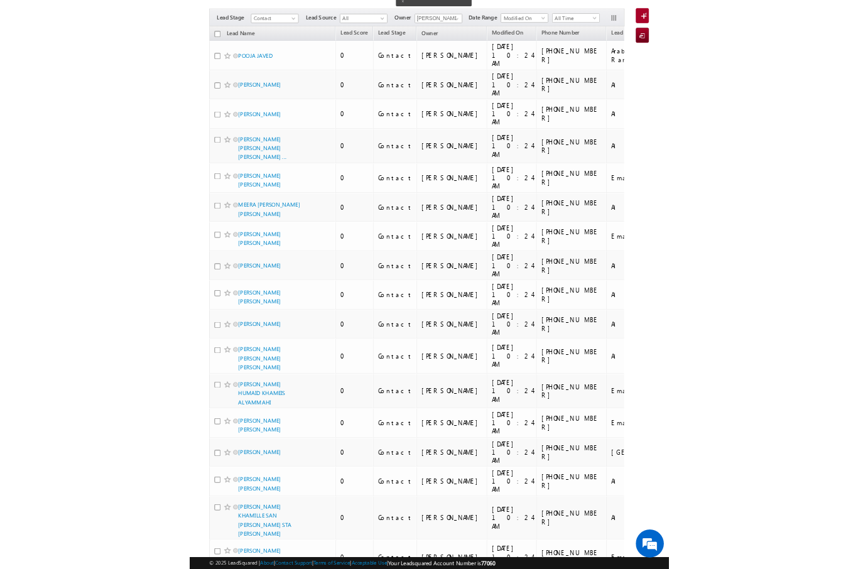
scroll to position [0, 0]
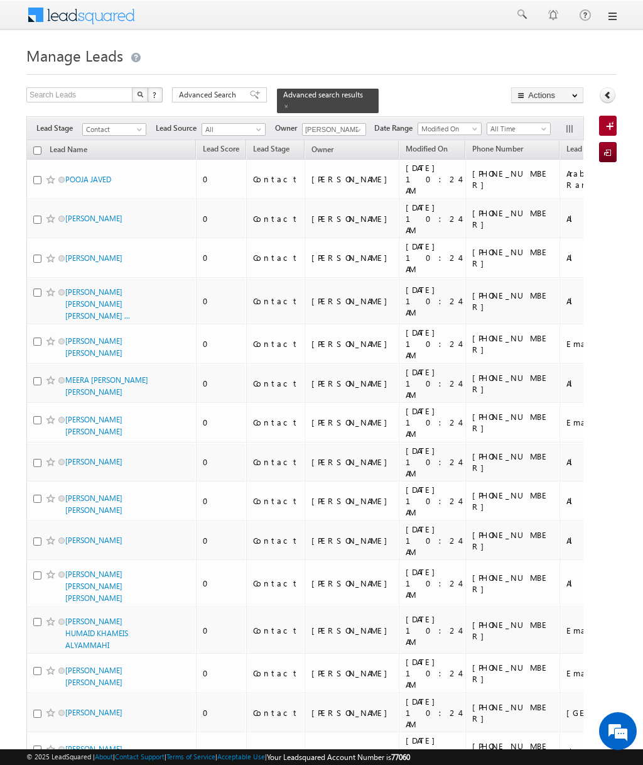
click at [39, 146] on input "checkbox" at bounding box center [37, 150] width 8 height 8
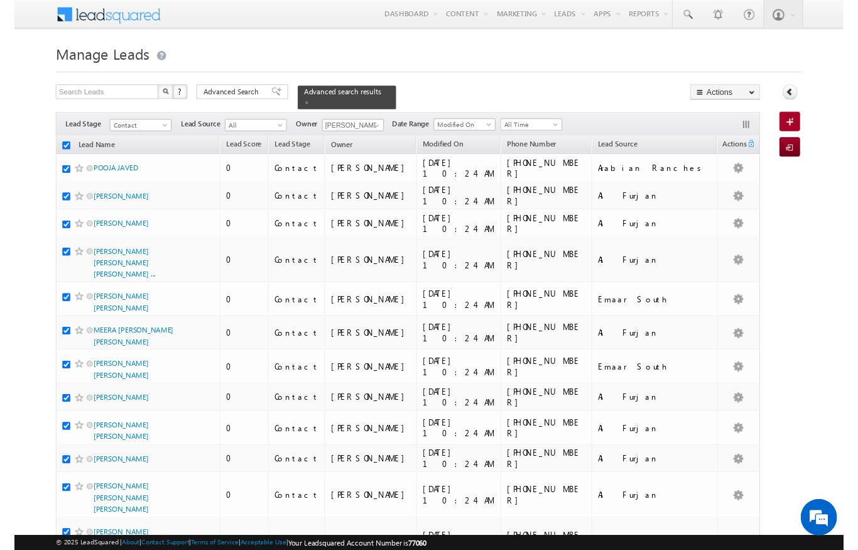
scroll to position [19, 0]
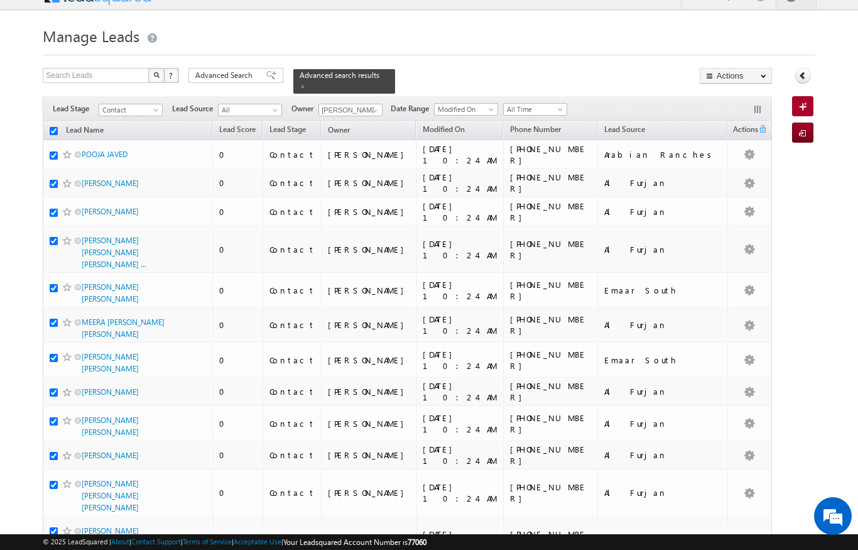
click at [0, 0] on link "Change Owner" at bounding box center [0, 0] width 0 height 0
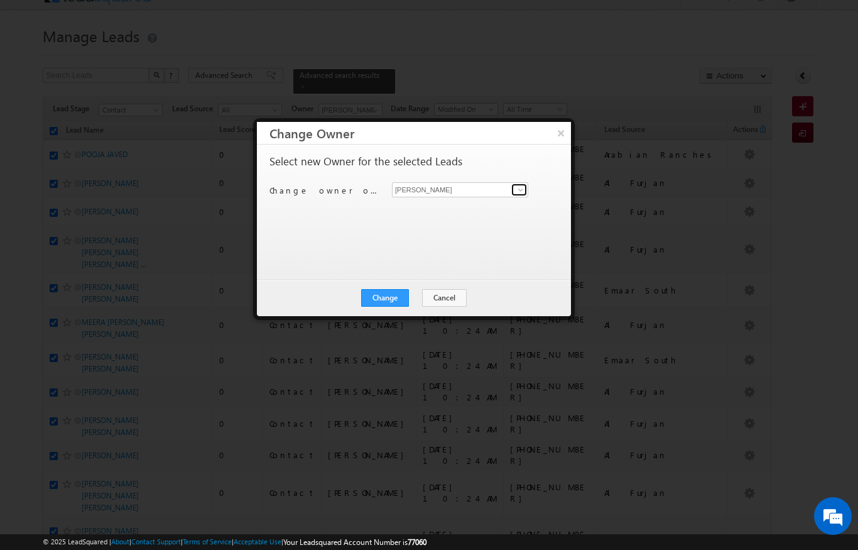
click at [517, 195] on link at bounding box center [519, 189] width 16 height 13
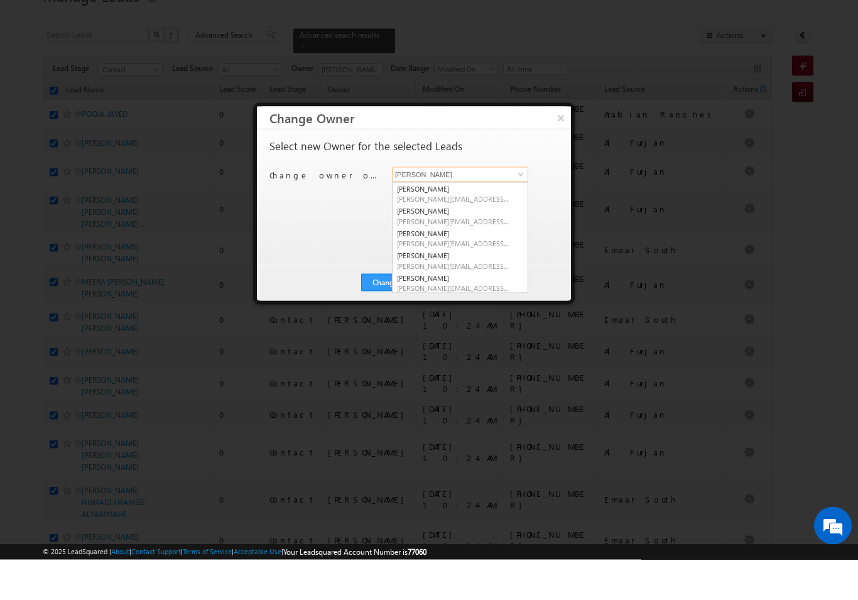
scroll to position [0, 0]
click at [470, 279] on span "[PERSON_NAME][EMAIL_ADDRESS][DOMAIN_NAME]" at bounding box center [453, 283] width 113 height 9
click at [392, 314] on button "Change" at bounding box center [385, 323] width 48 height 18
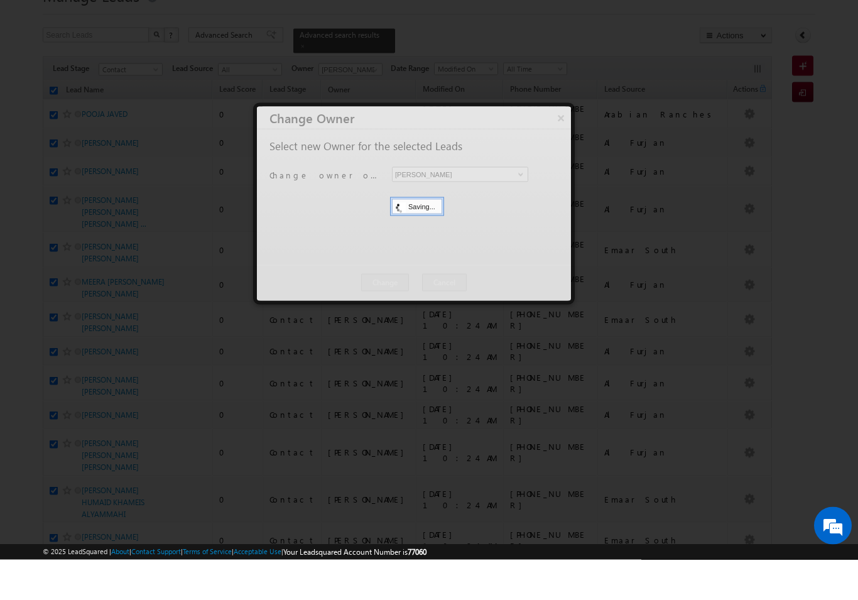
scroll to position [60, 0]
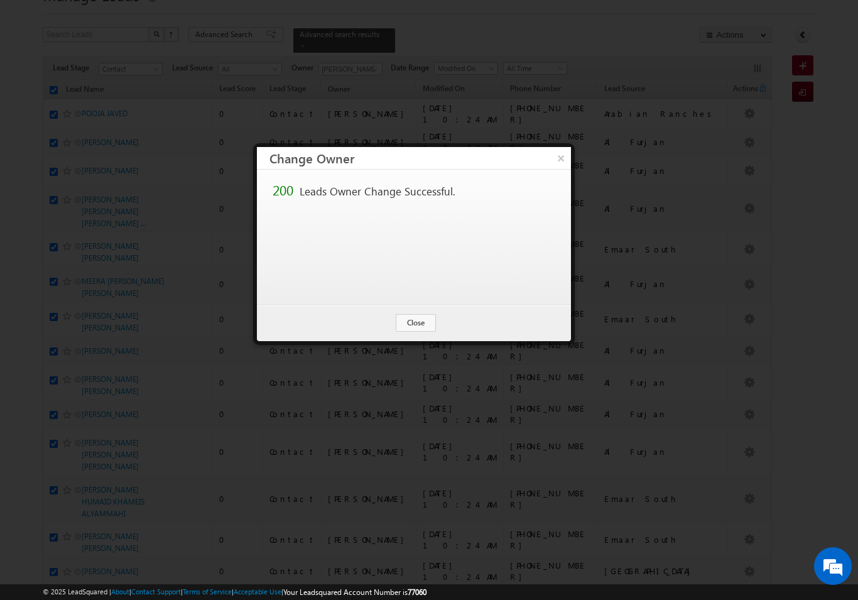
click at [427, 324] on button "Close" at bounding box center [416, 323] width 40 height 18
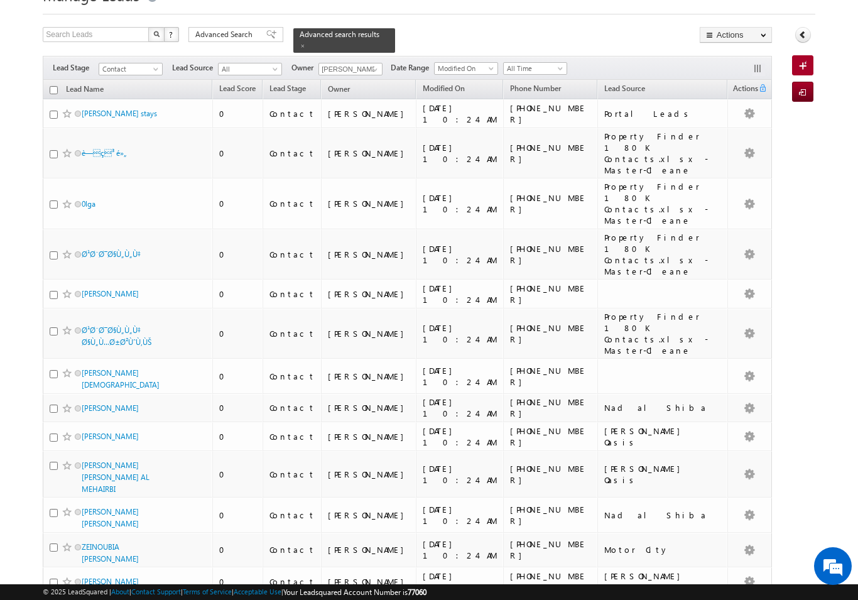
click at [105, 87] on link "Lead Name (sorted descending)" at bounding box center [85, 90] width 50 height 16
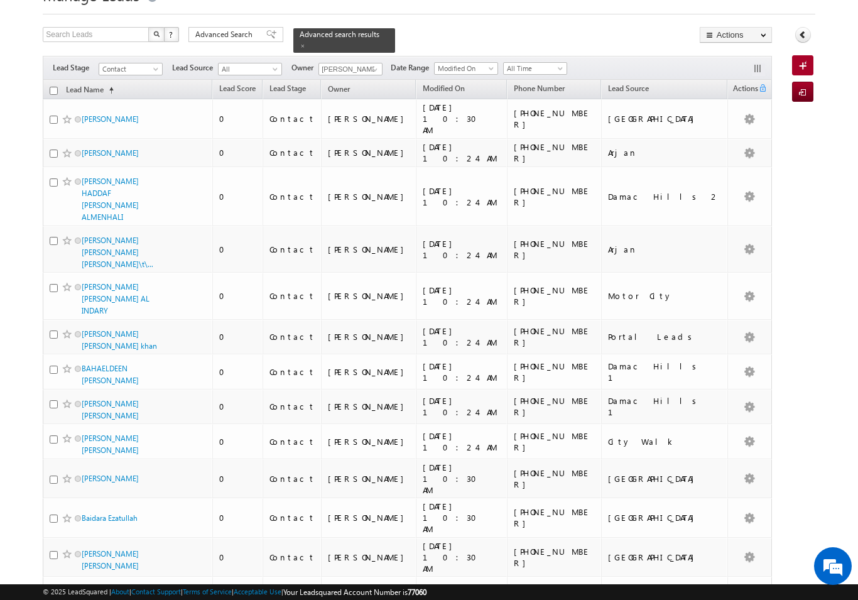
click at [119, 86] on link "Lead Name (sorted ascending)" at bounding box center [90, 90] width 60 height 16
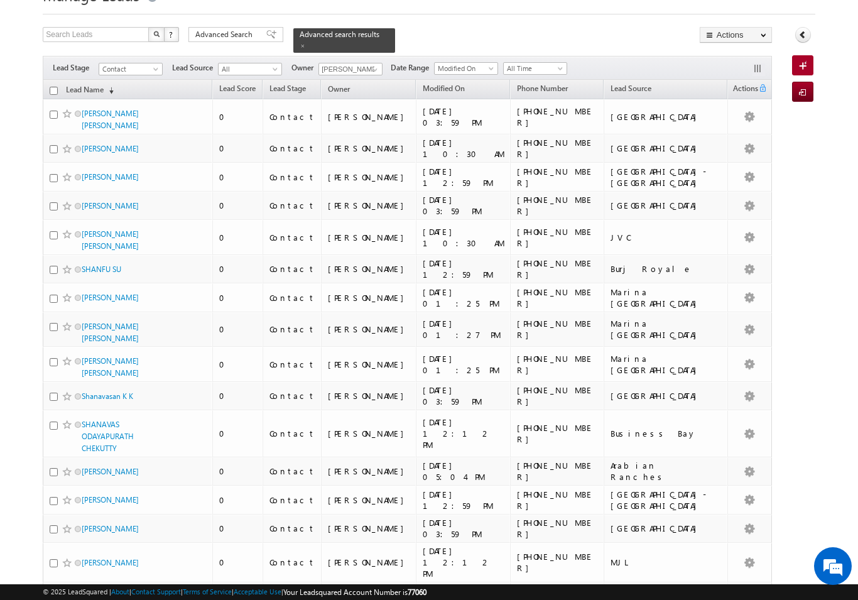
click at [60, 82] on link "Lead Name (sorted descending)" at bounding box center [90, 90] width 60 height 16
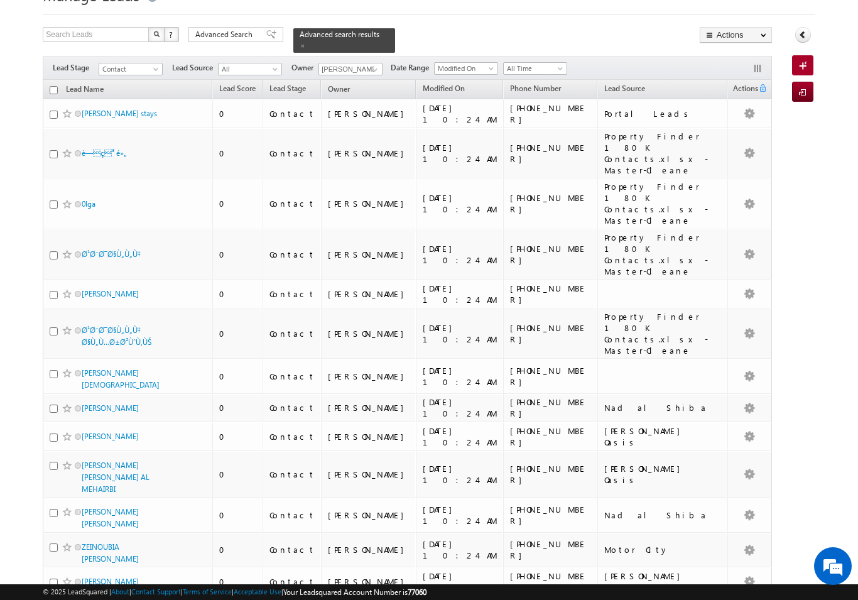
click at [77, 14] on div at bounding box center [429, 10] width 772 height 8
click at [90, 82] on link "Lead Name (sorted descending)" at bounding box center [85, 90] width 50 height 16
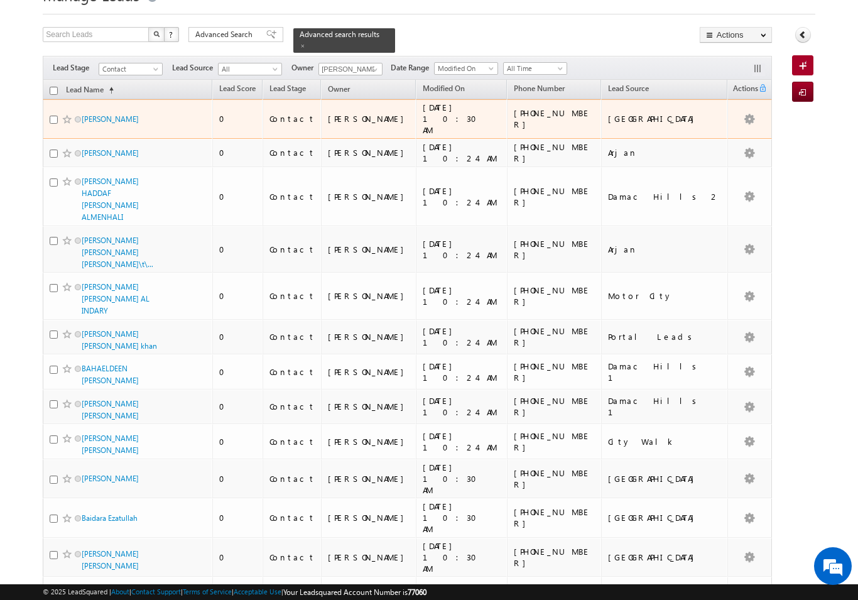
click at [97, 114] on link "[PERSON_NAME]" at bounding box center [110, 118] width 57 height 9
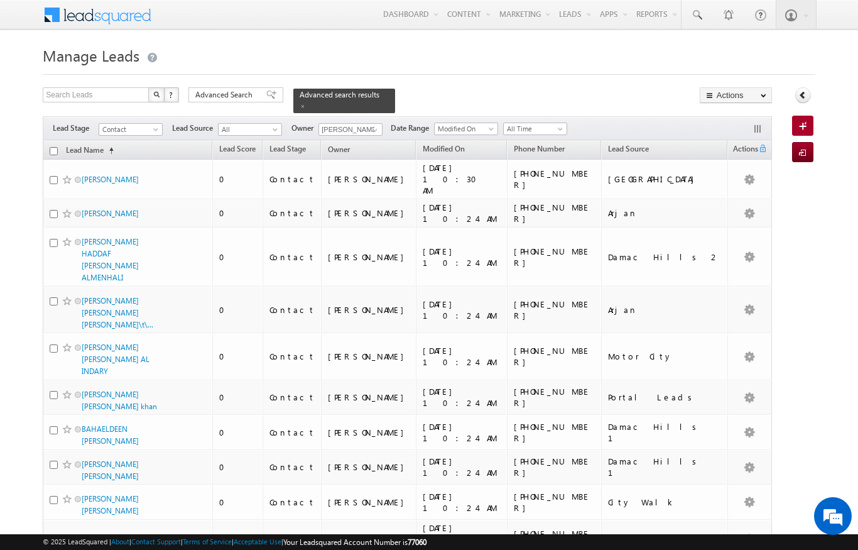
click at [57, 147] on input "checkbox" at bounding box center [54, 151] width 8 height 8
checkbox input "true"
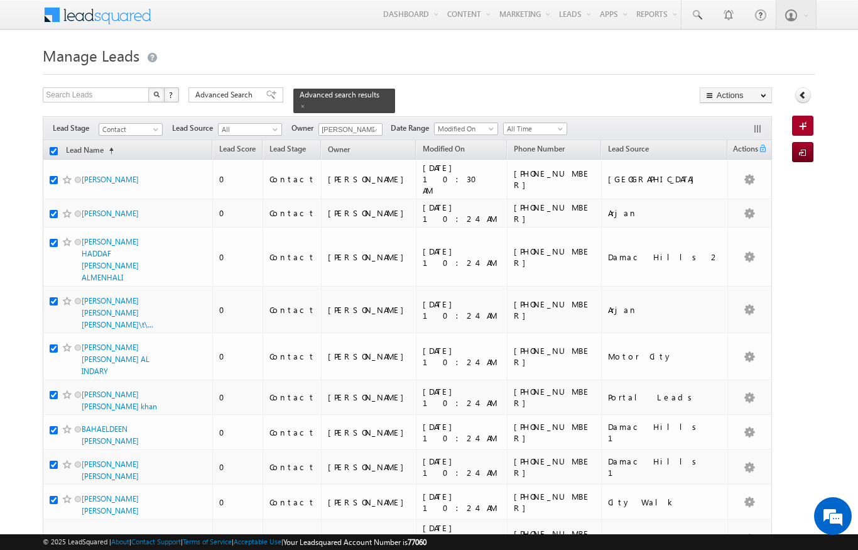
checkbox input "true"
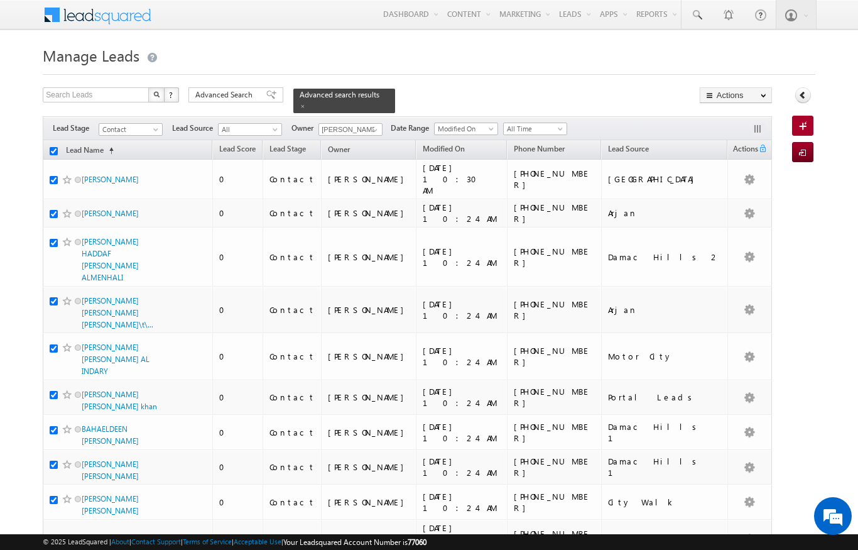
checkbox input "true"
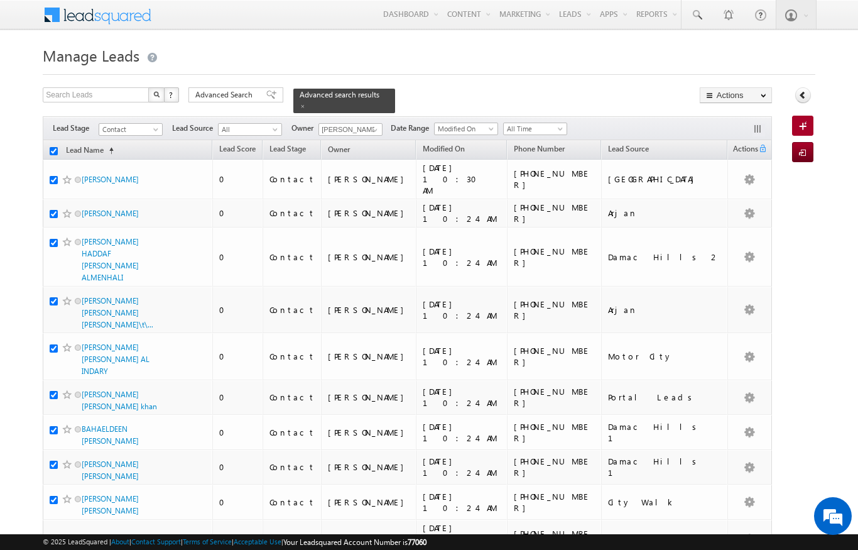
checkbox input "true"
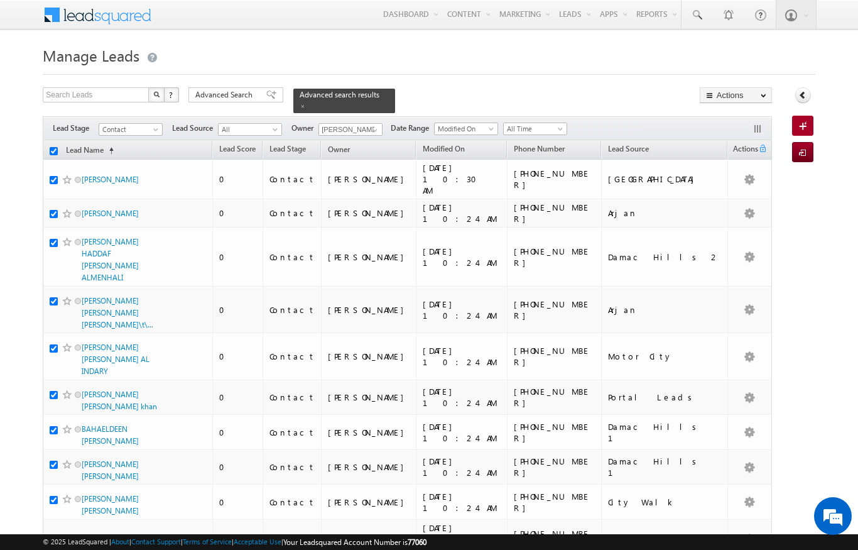
checkbox input "true"
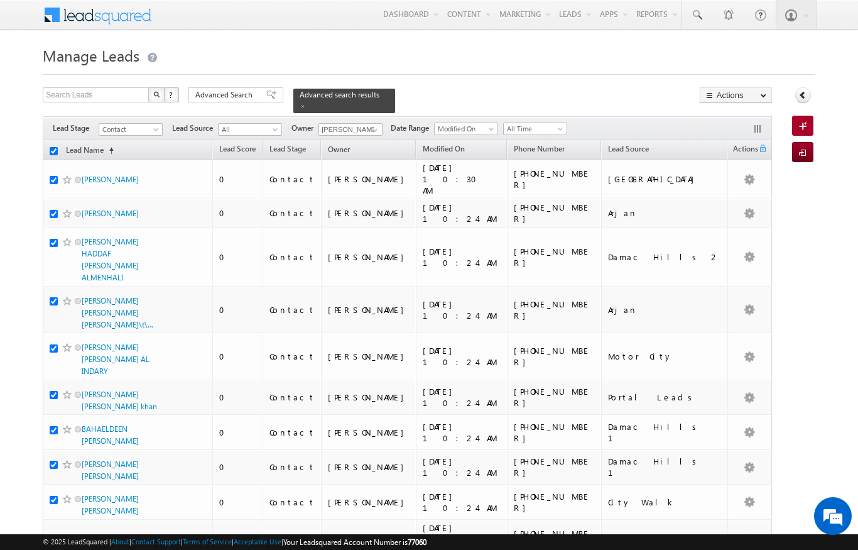
checkbox input "true"
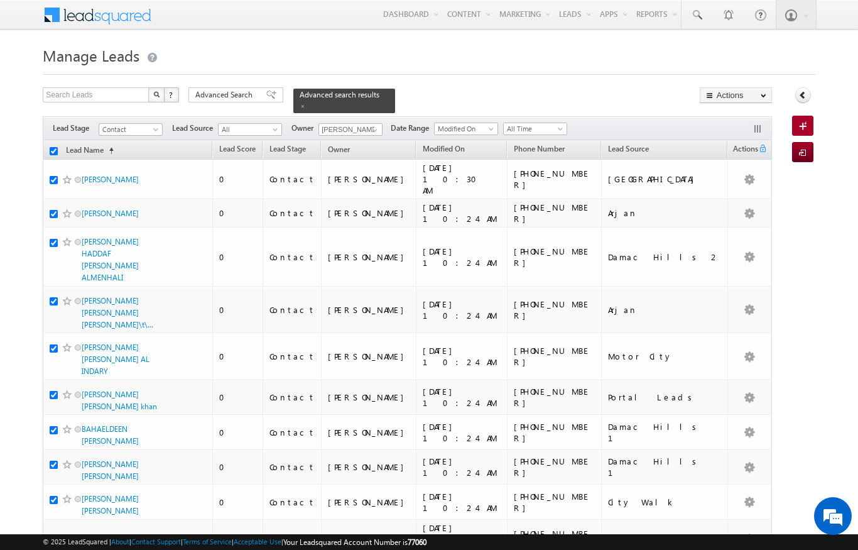
checkbox input "true"
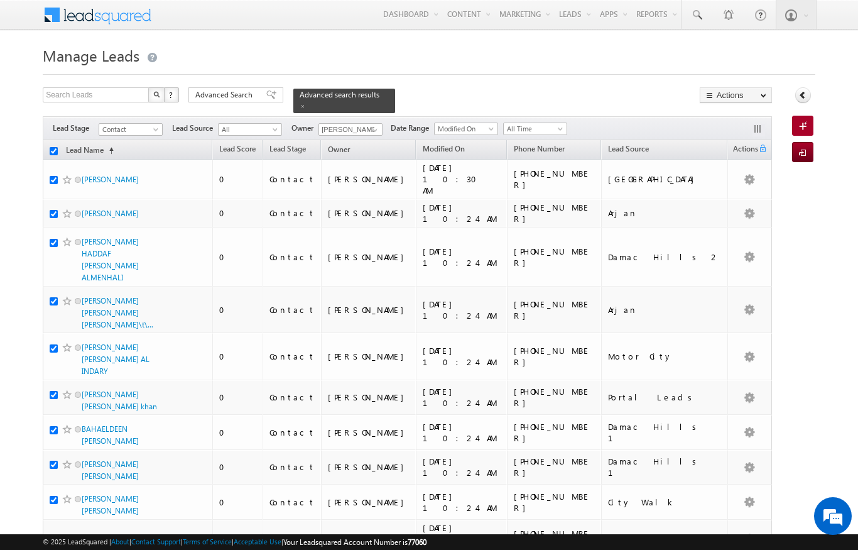
checkbox input "true"
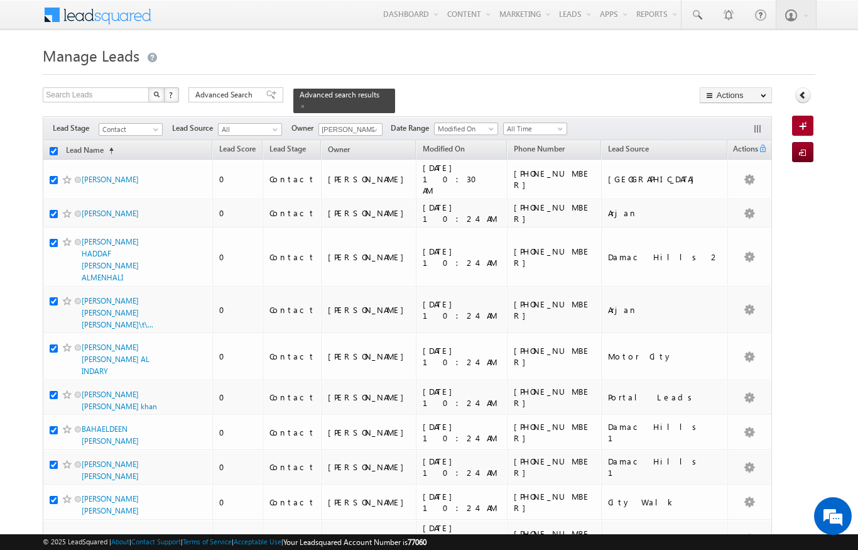
checkbox input "true"
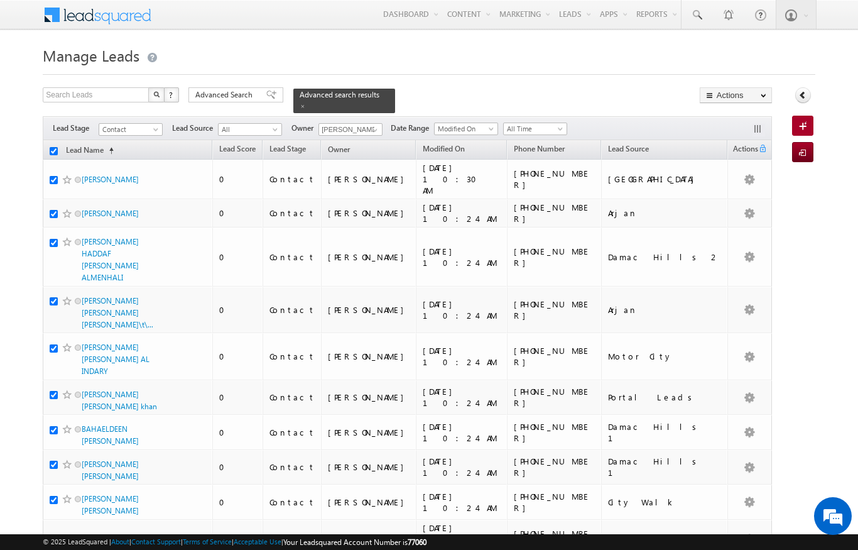
checkbox input "true"
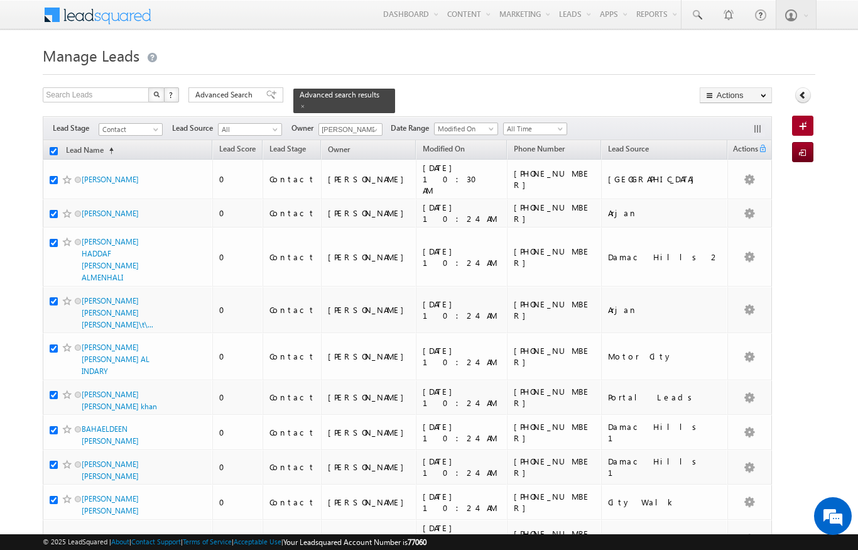
checkbox input "true"
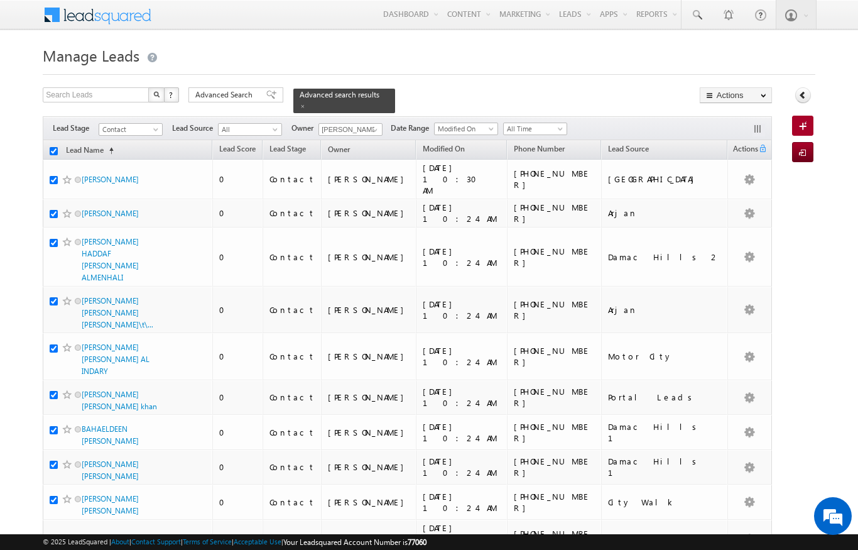
checkbox input "true"
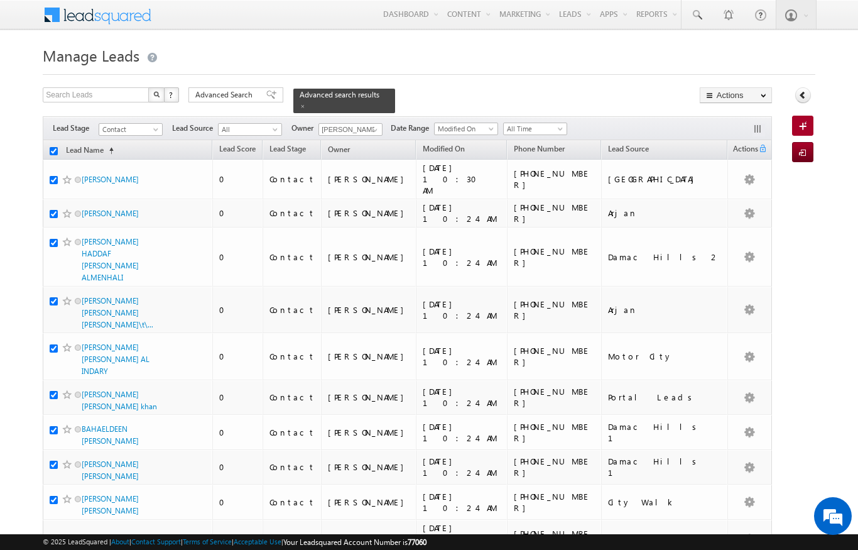
checkbox input "true"
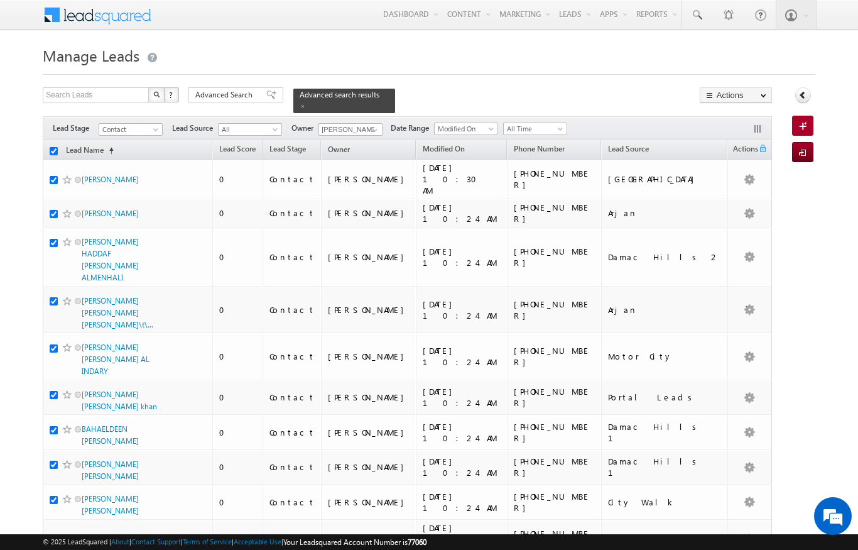
checkbox input "true"
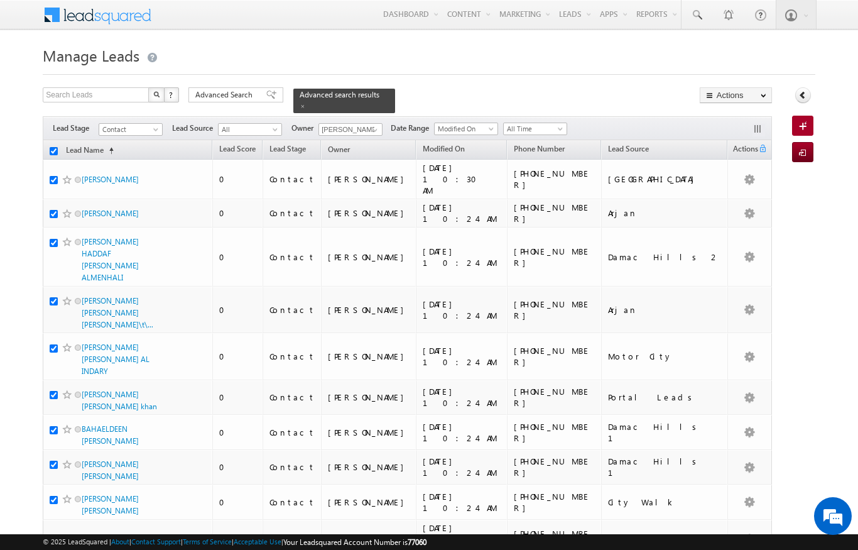
checkbox input "true"
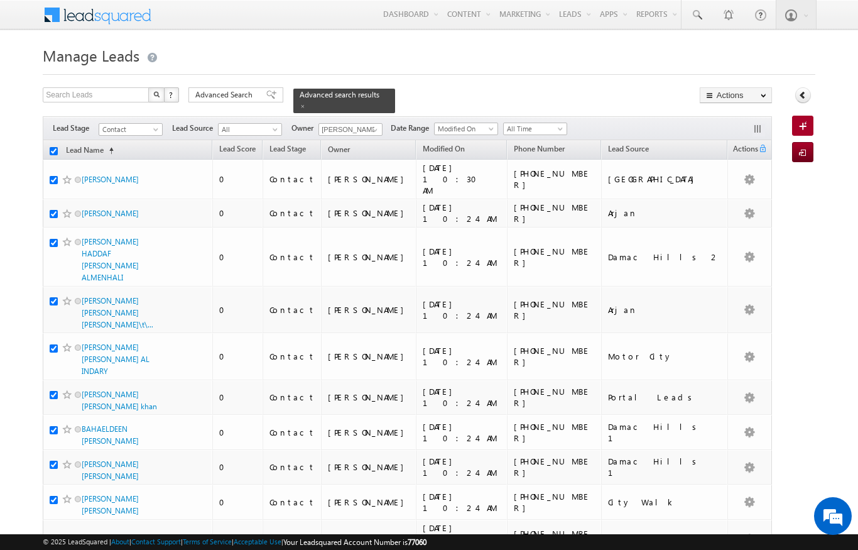
checkbox input "true"
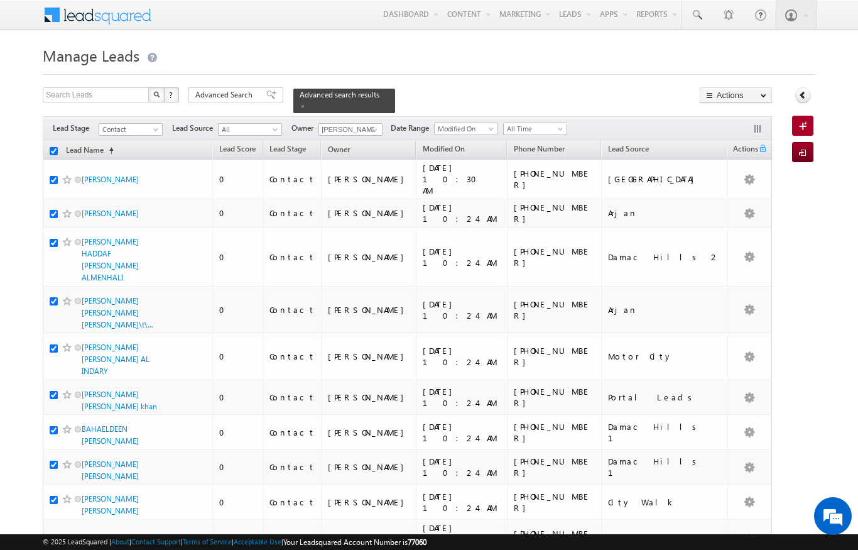
checkbox input "true"
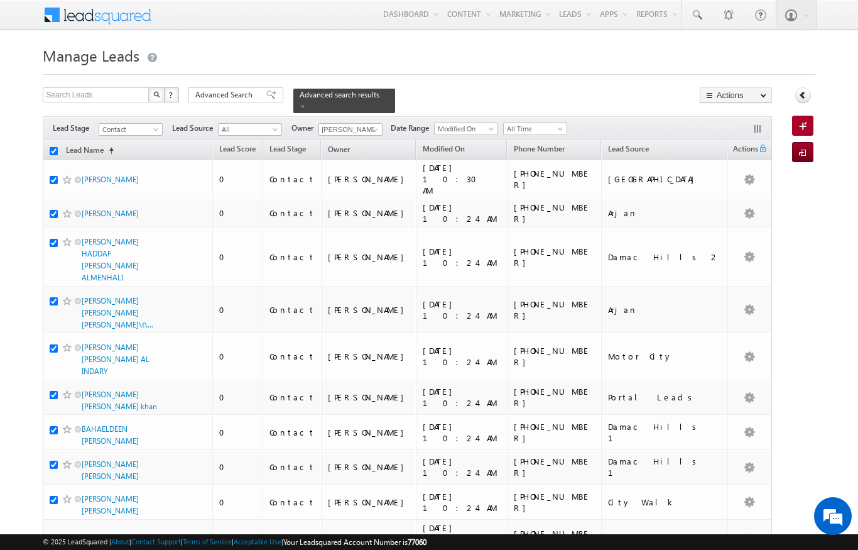
checkbox input "true"
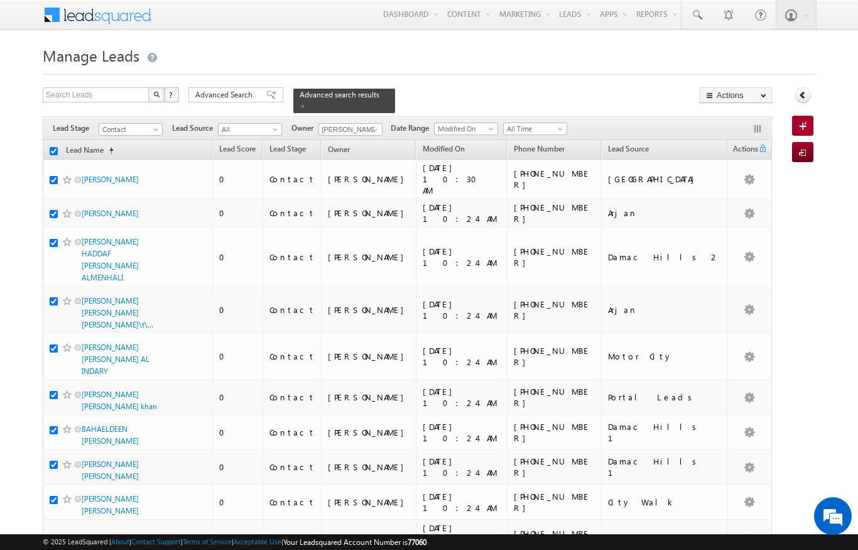
checkbox input "true"
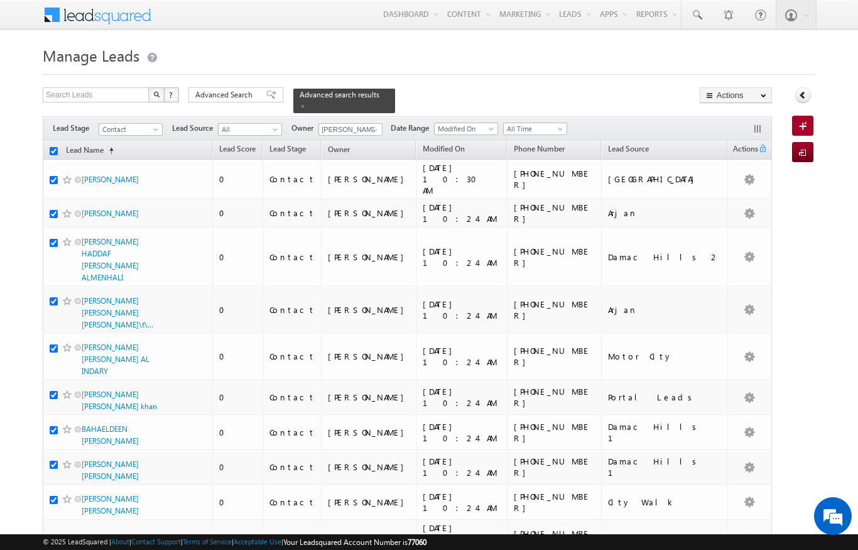
checkbox input "true"
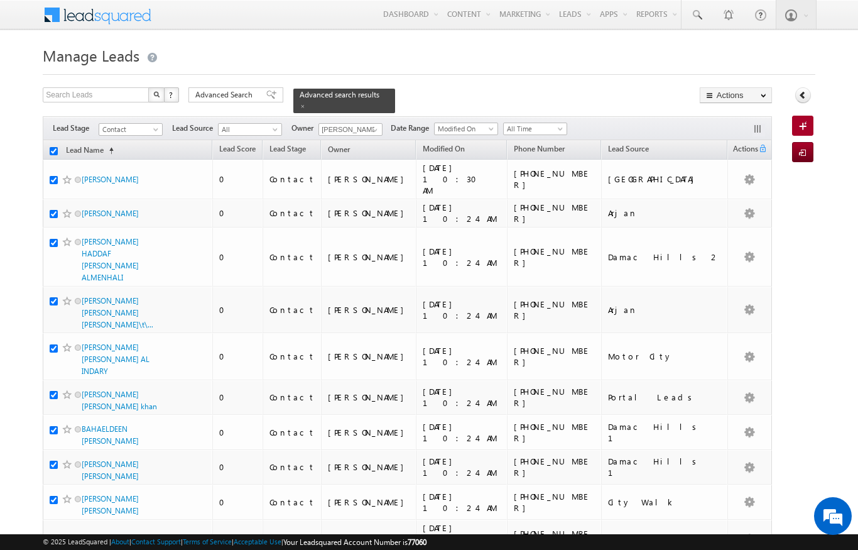
checkbox input "true"
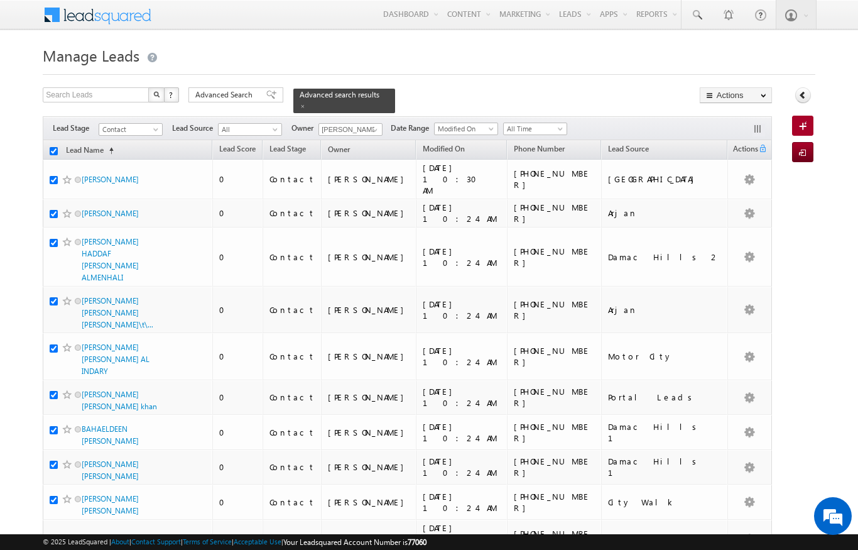
checkbox input "true"
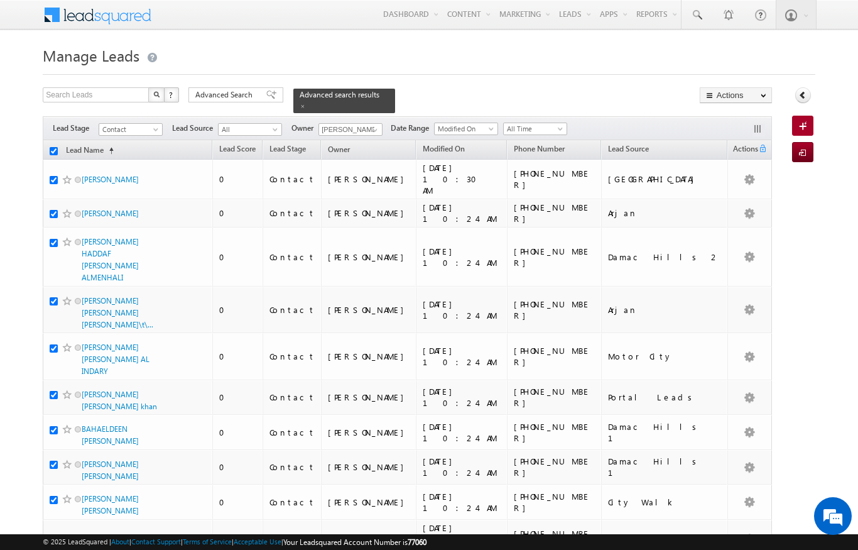
checkbox input "true"
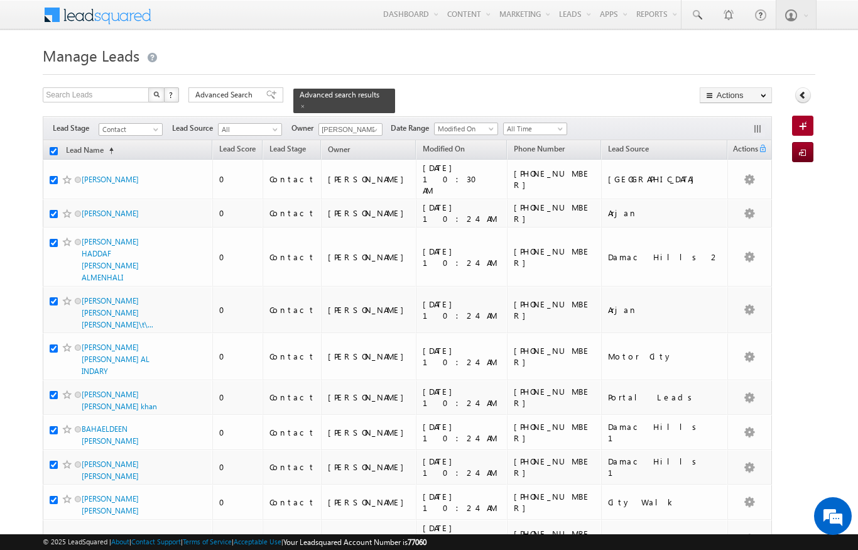
checkbox input "true"
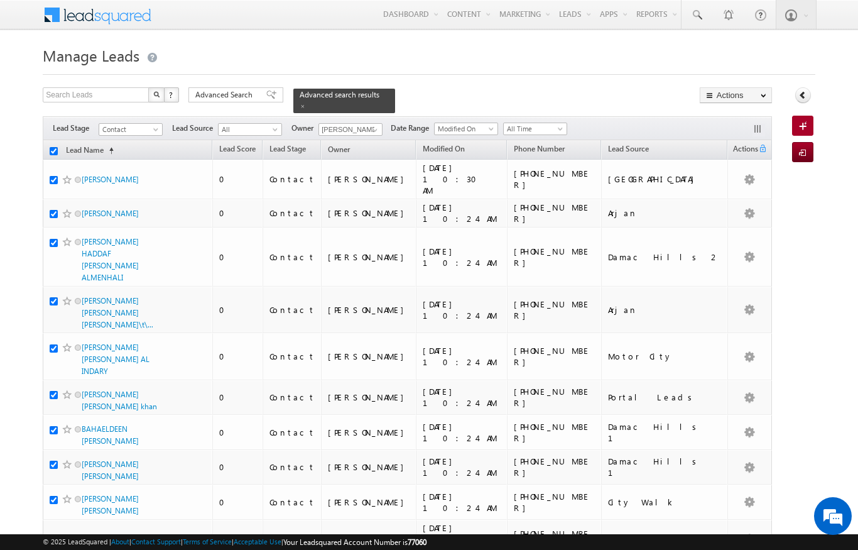
checkbox input "true"
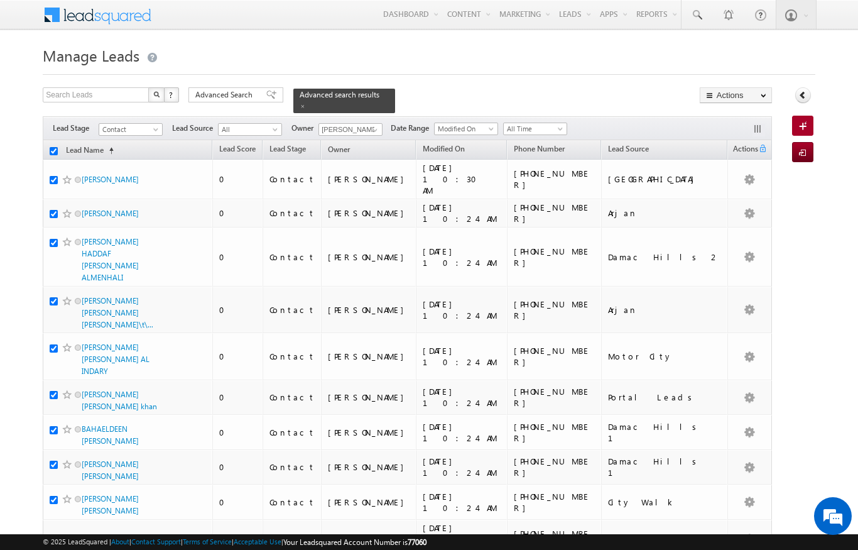
checkbox input "true"
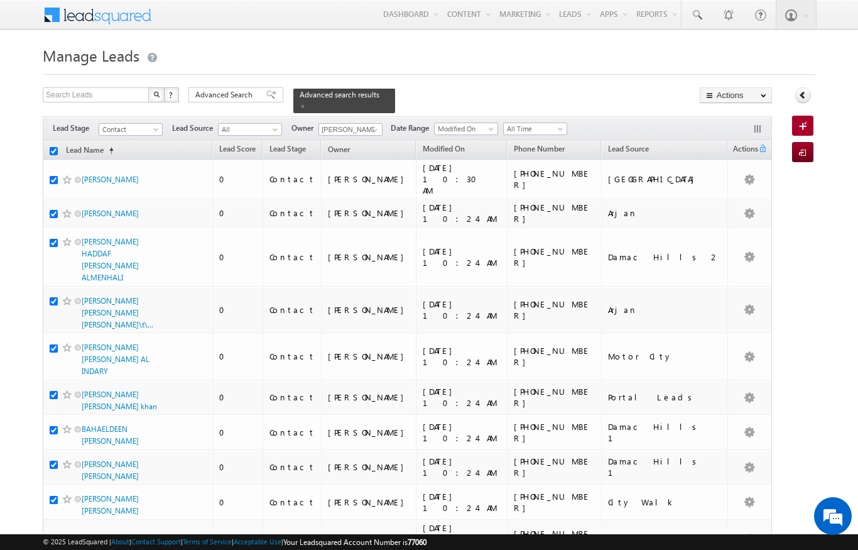
checkbox input "true"
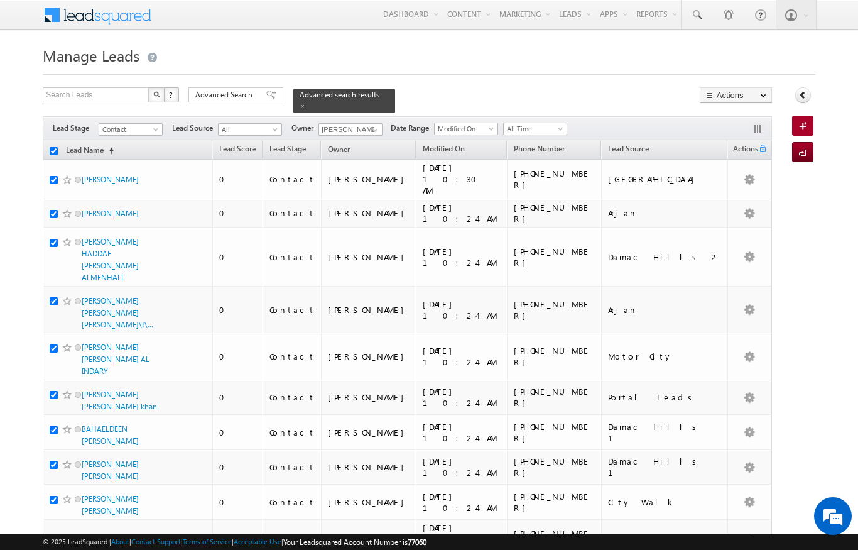
checkbox input "true"
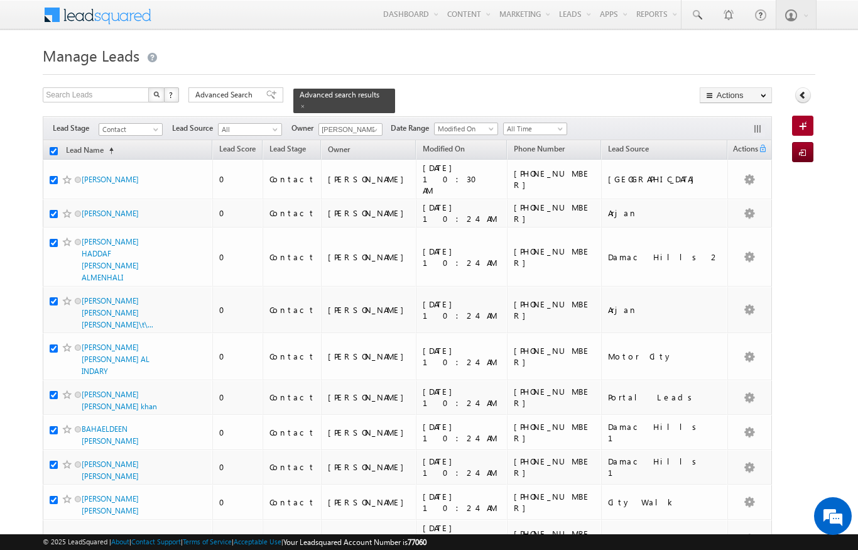
checkbox input "true"
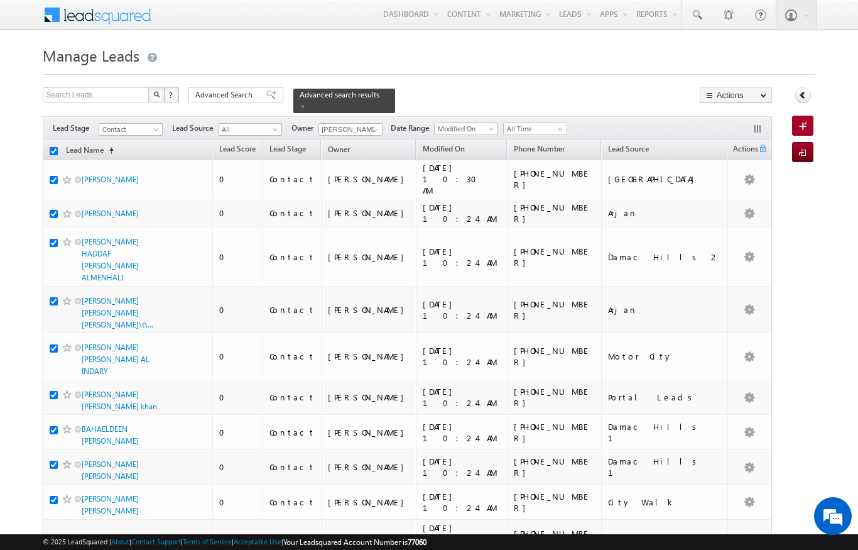
checkbox input "true"
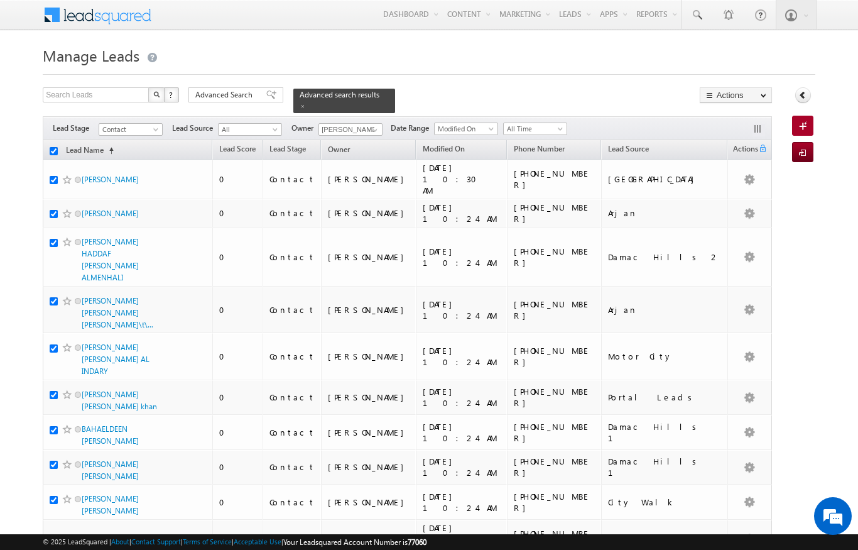
checkbox input "true"
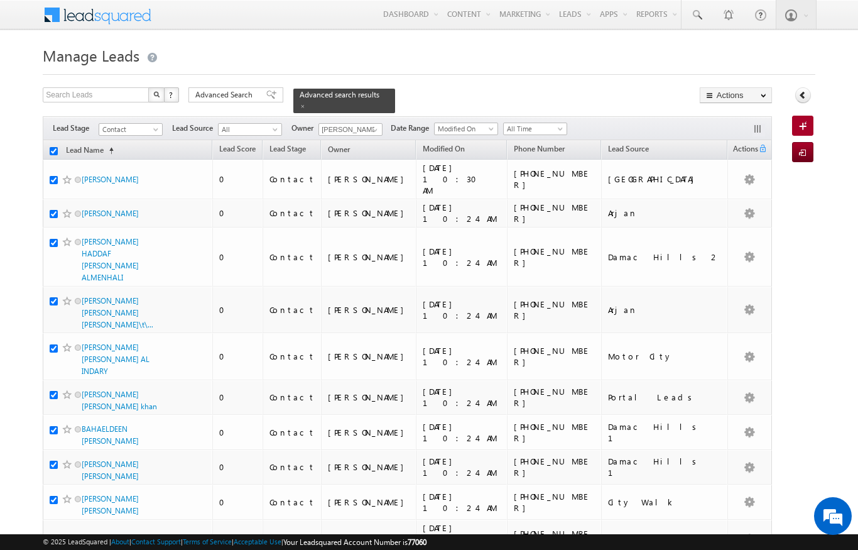
checkbox input "true"
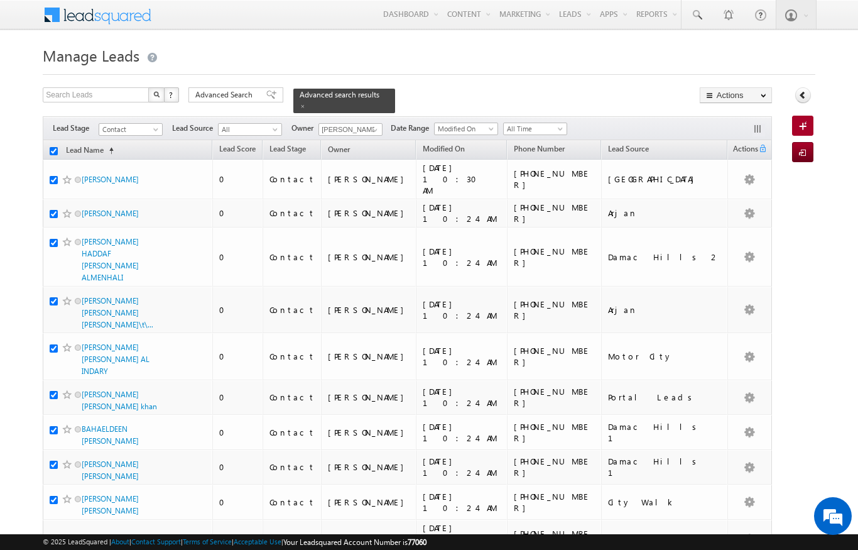
checkbox input "true"
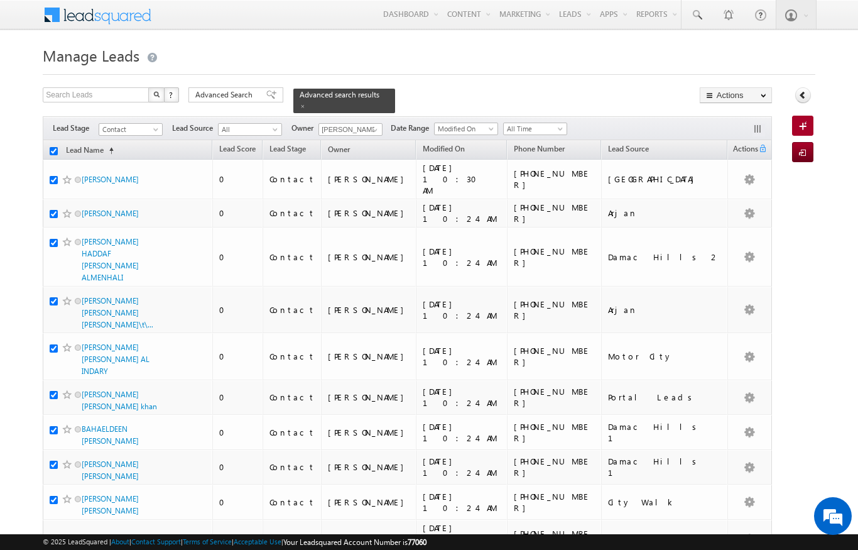
checkbox input "true"
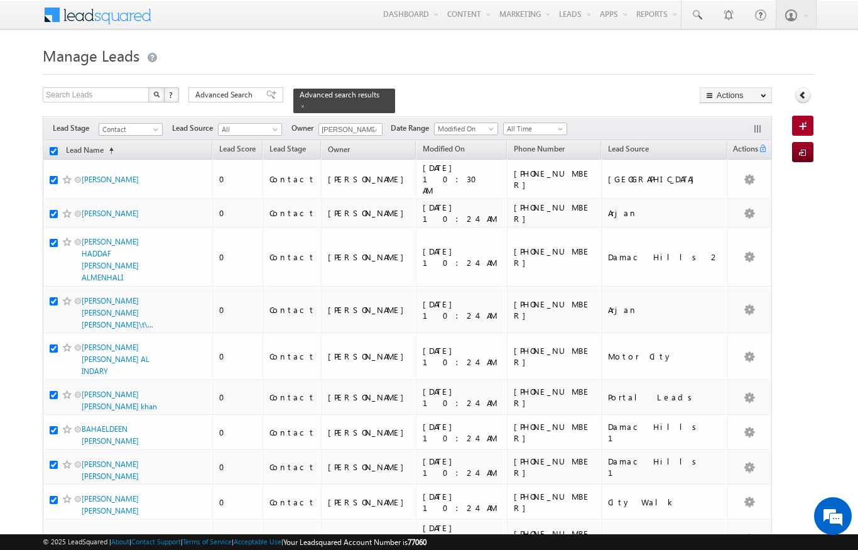
checkbox input "true"
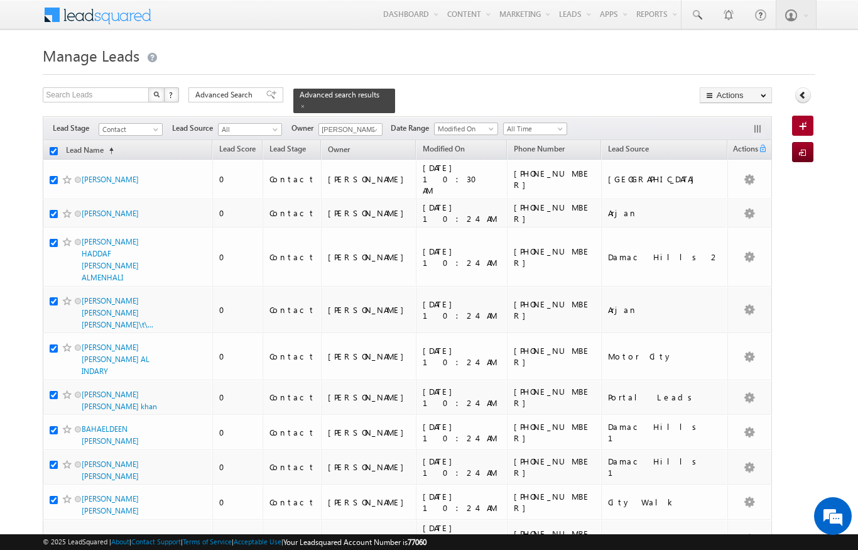
checkbox input "true"
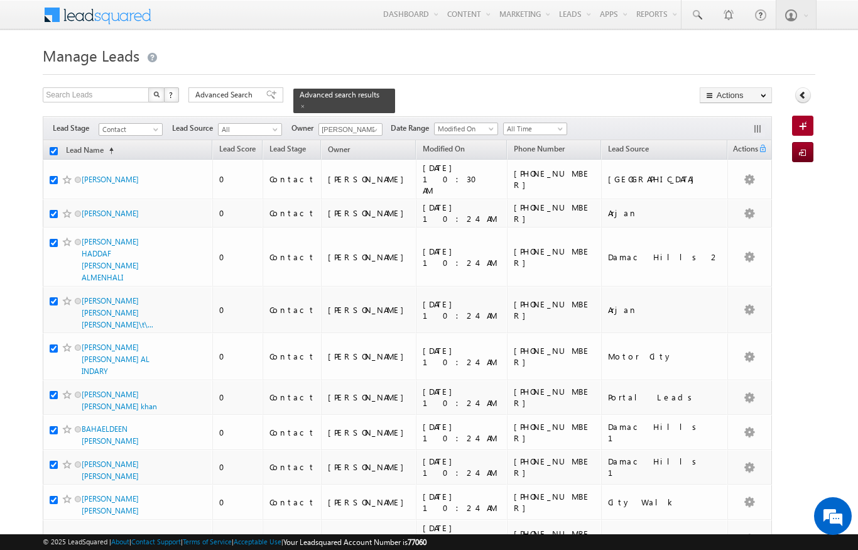
checkbox input "true"
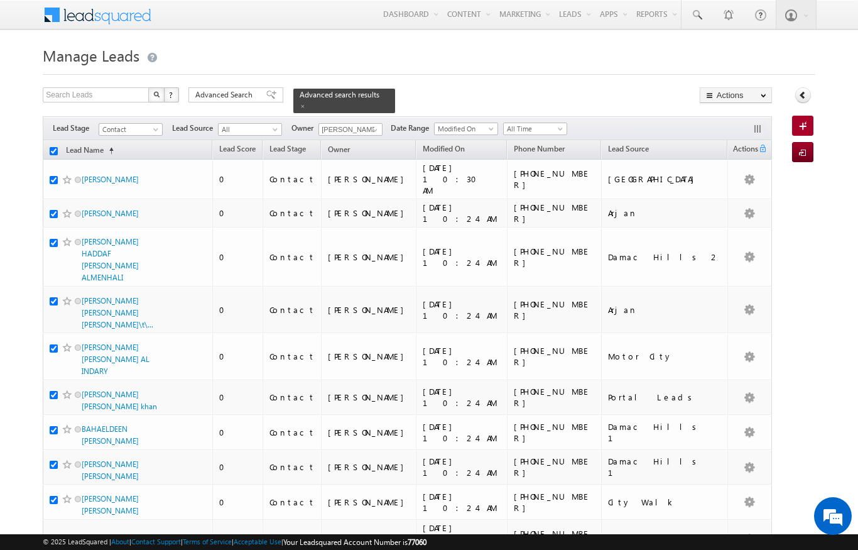
checkbox input "true"
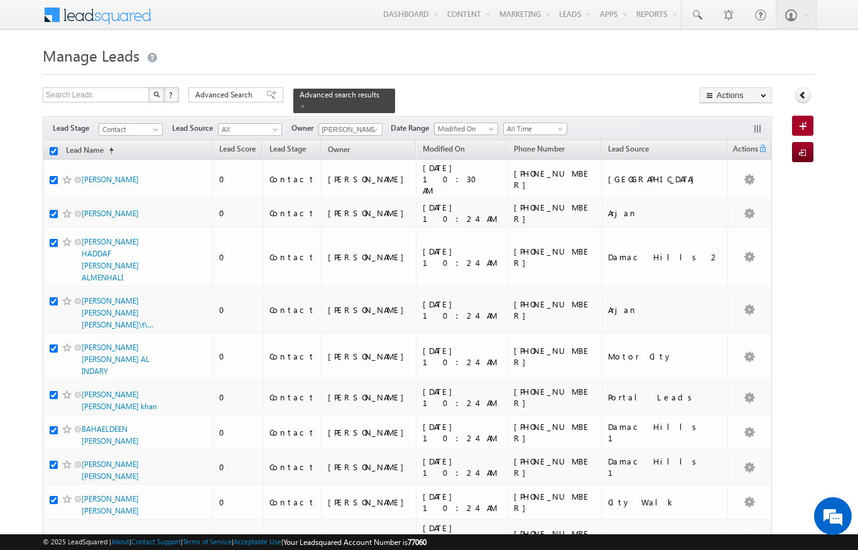
checkbox input "true"
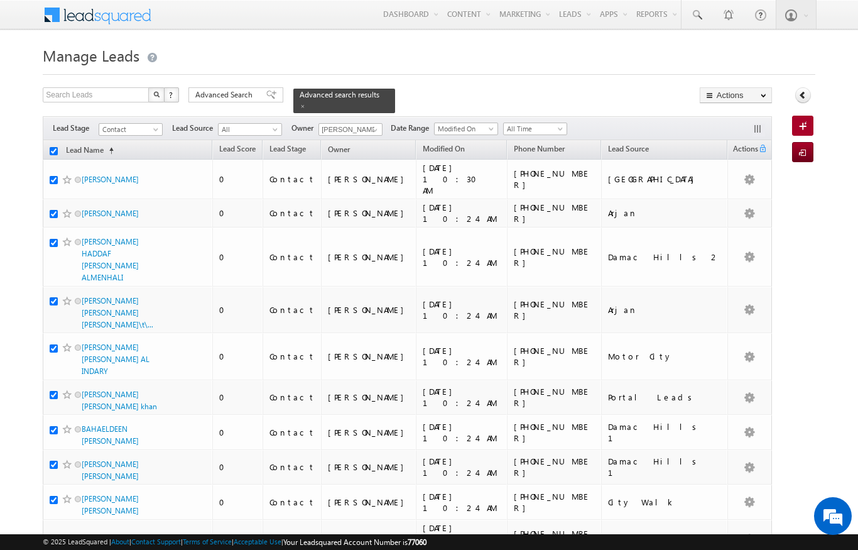
checkbox input "true"
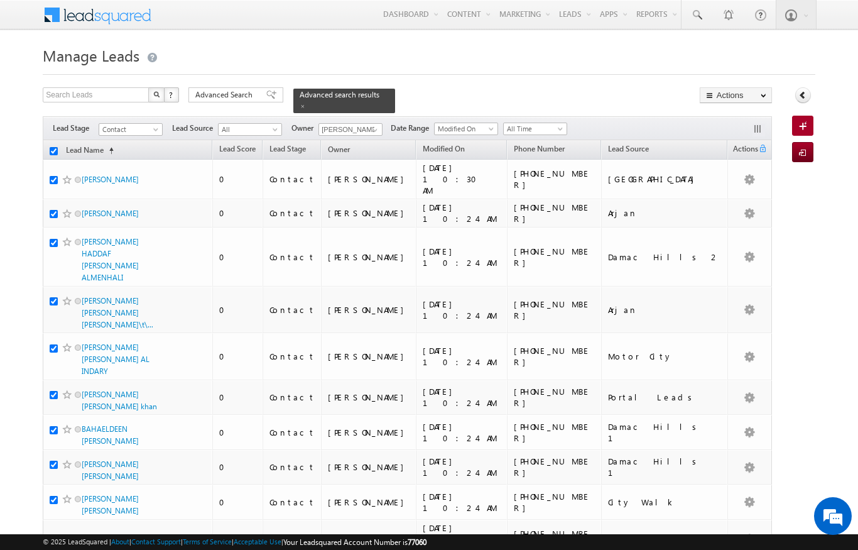
checkbox input "true"
click at [0, 0] on link "Change Owner" at bounding box center [0, 0] width 0 height 0
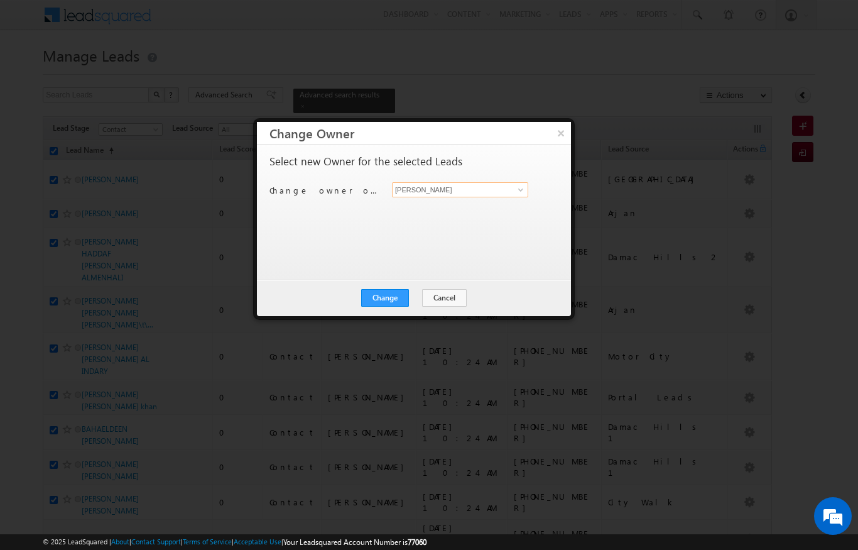
click at [508, 185] on input "[PERSON_NAME]" at bounding box center [460, 189] width 136 height 15
click at [519, 185] on span at bounding box center [521, 190] width 10 height 10
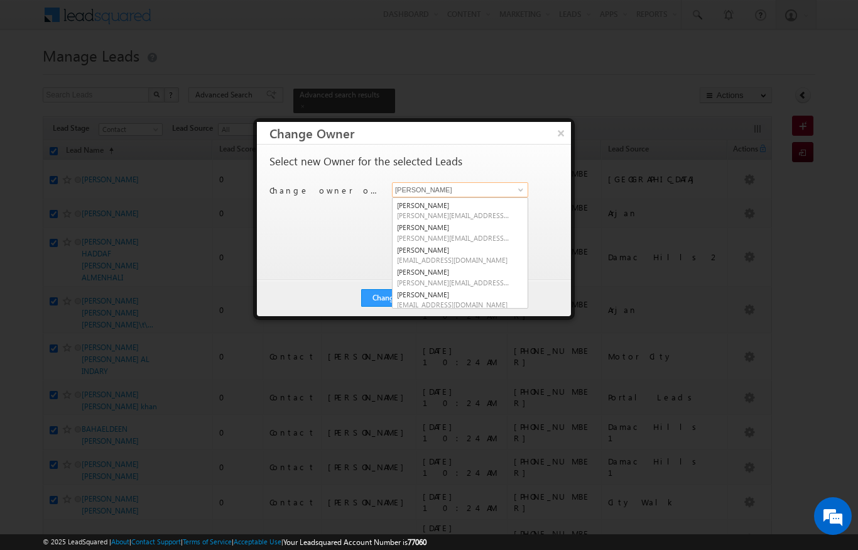
scroll to position [89, 0]
click at [445, 290] on link "Sandeep kumar sandeep.skumar@indglobal.ae" at bounding box center [460, 299] width 136 height 24
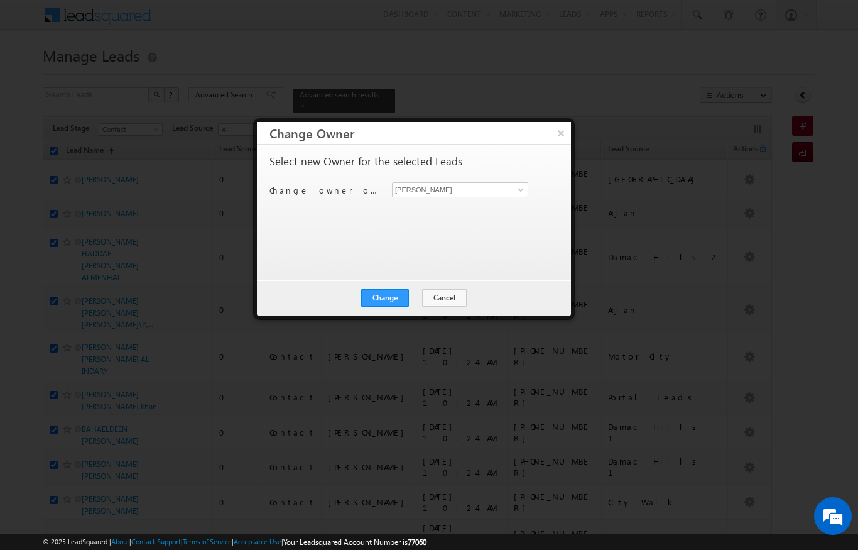
click at [405, 298] on button "Change" at bounding box center [385, 298] width 48 height 18
click at [560, 133] on button "×" at bounding box center [561, 133] width 20 height 22
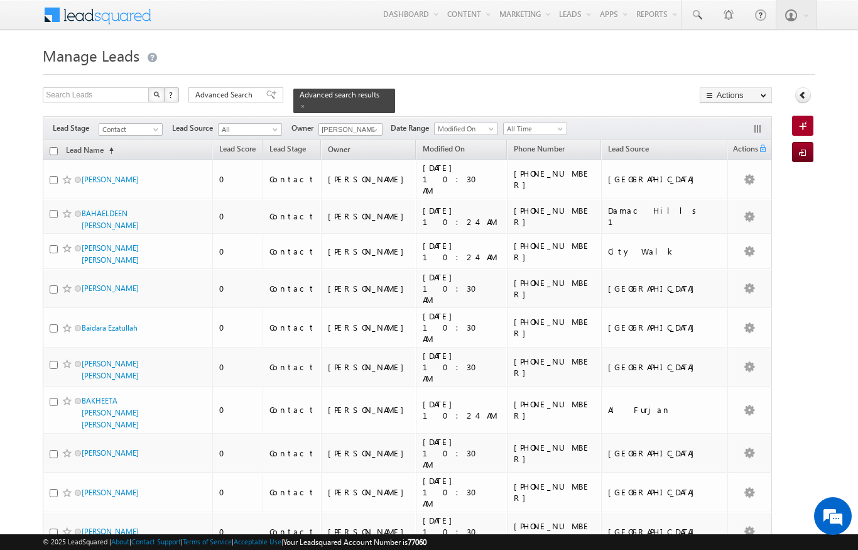
click at [50, 147] on input "checkbox" at bounding box center [54, 151] width 8 height 8
click at [0, 0] on link "Change Owner" at bounding box center [0, 0] width 0 height 0
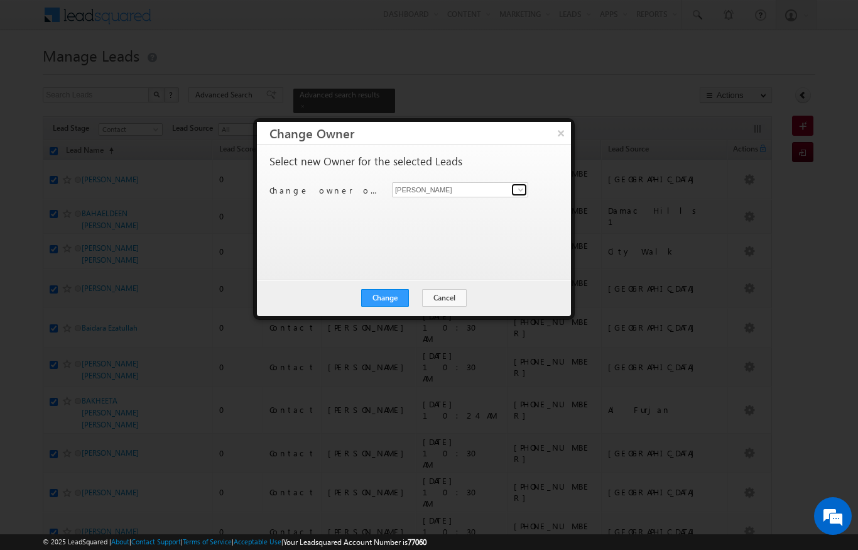
click at [516, 187] on span at bounding box center [521, 190] width 10 height 10
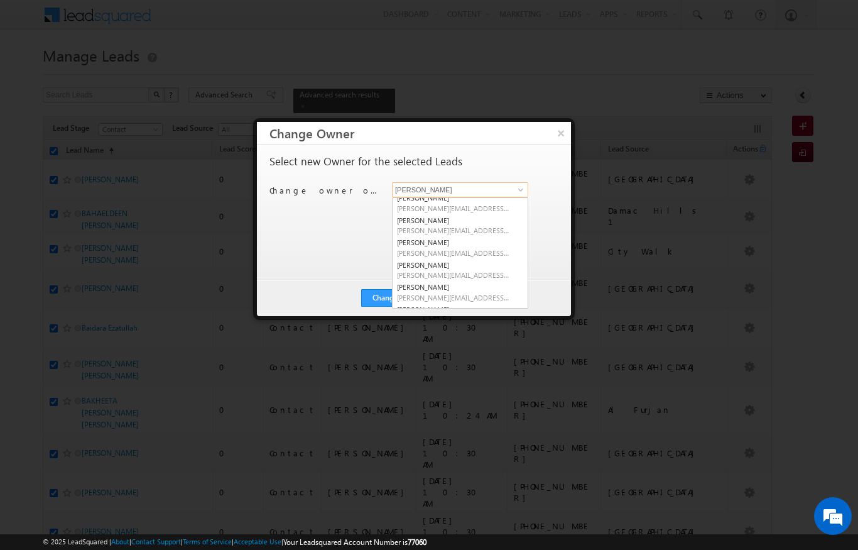
scroll to position [30, 0]
click at [464, 246] on span "[PERSON_NAME][EMAIL_ADDRESS][DOMAIN_NAME]" at bounding box center [453, 250] width 113 height 9
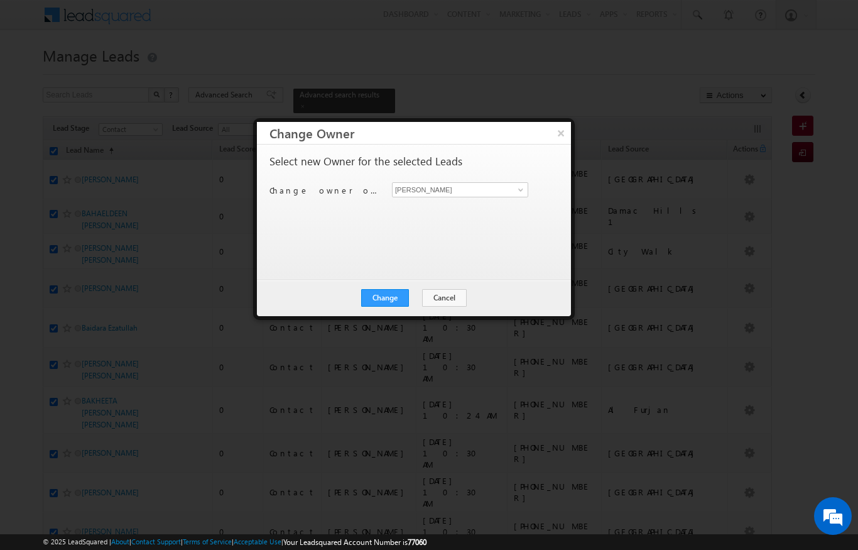
click at [396, 297] on button "Change" at bounding box center [385, 298] width 48 height 18
click at [560, 136] on button "×" at bounding box center [561, 133] width 20 height 22
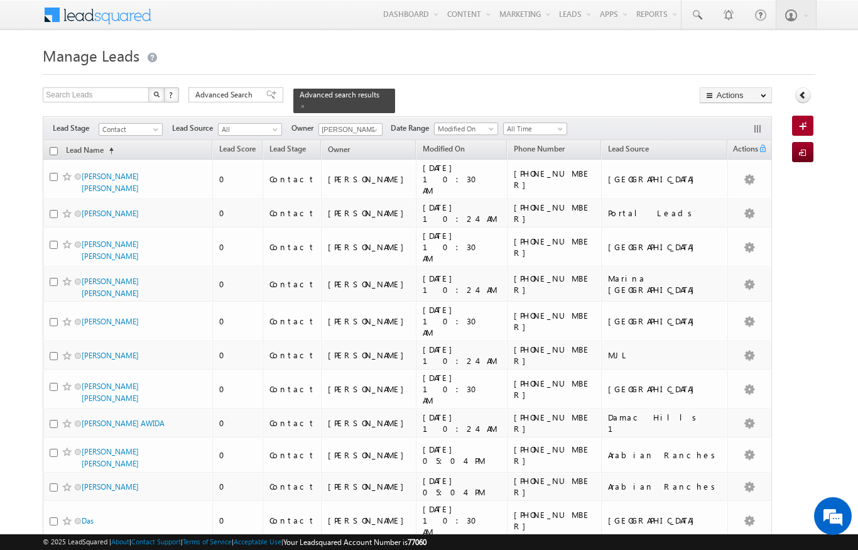
click at [51, 147] on input "checkbox" at bounding box center [54, 151] width 8 height 8
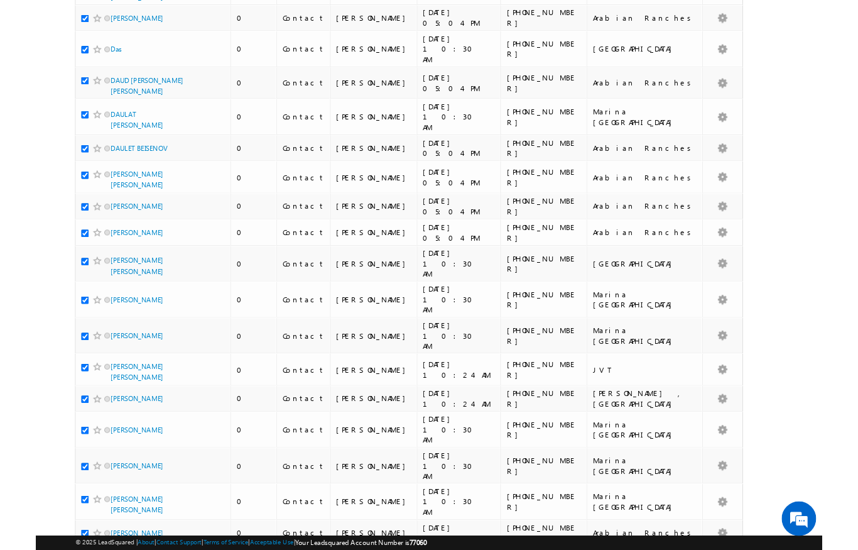
scroll to position [0, 0]
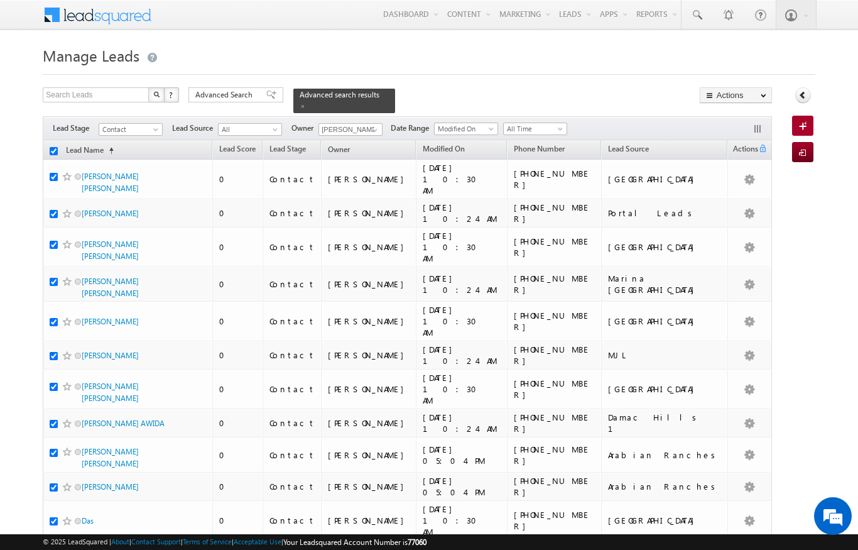
click at [0, 0] on link "Change Owner" at bounding box center [0, 0] width 0 height 0
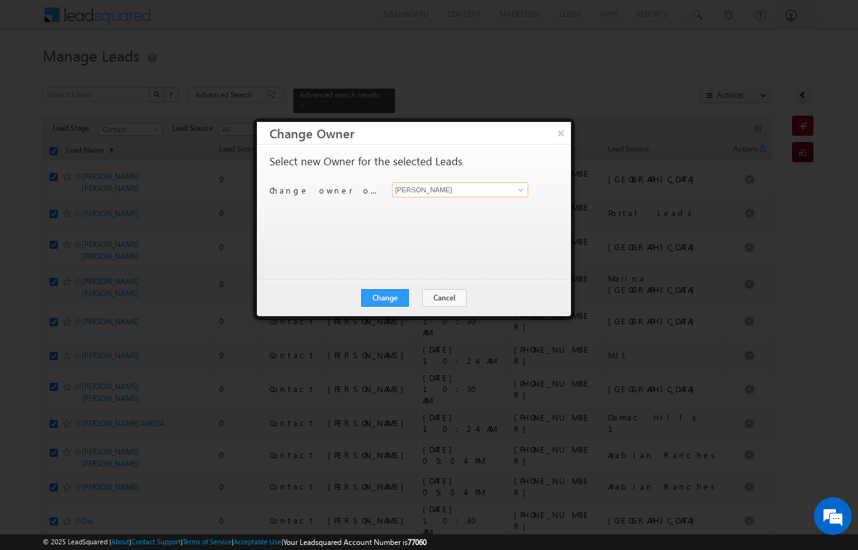
click at [484, 187] on input "[PERSON_NAME]" at bounding box center [460, 189] width 136 height 15
click at [525, 194] on span at bounding box center [521, 190] width 10 height 10
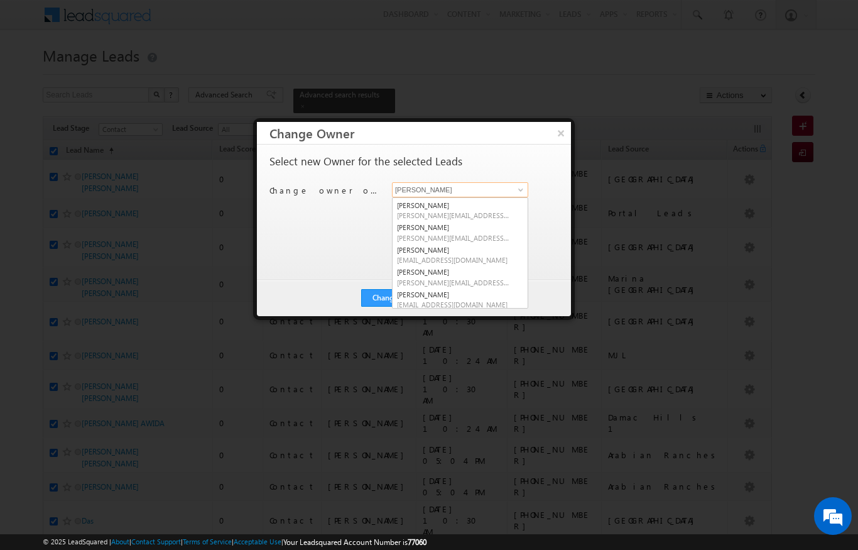
scroll to position [89, 0]
click at [450, 294] on link "Sandeep kumar sandeep.skumar@indglobal.ae" at bounding box center [460, 299] width 136 height 24
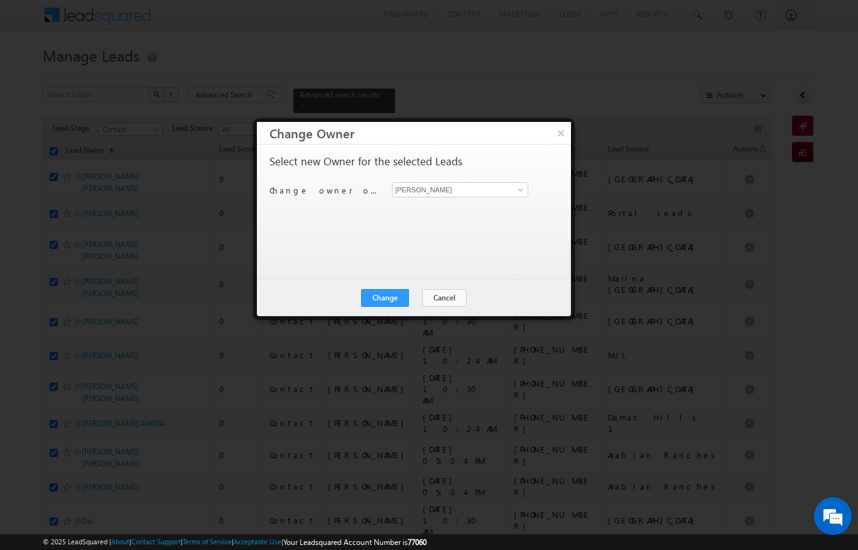
click at [403, 299] on button "Change" at bounding box center [385, 298] width 48 height 18
click at [420, 305] on button "Close" at bounding box center [416, 298] width 40 height 18
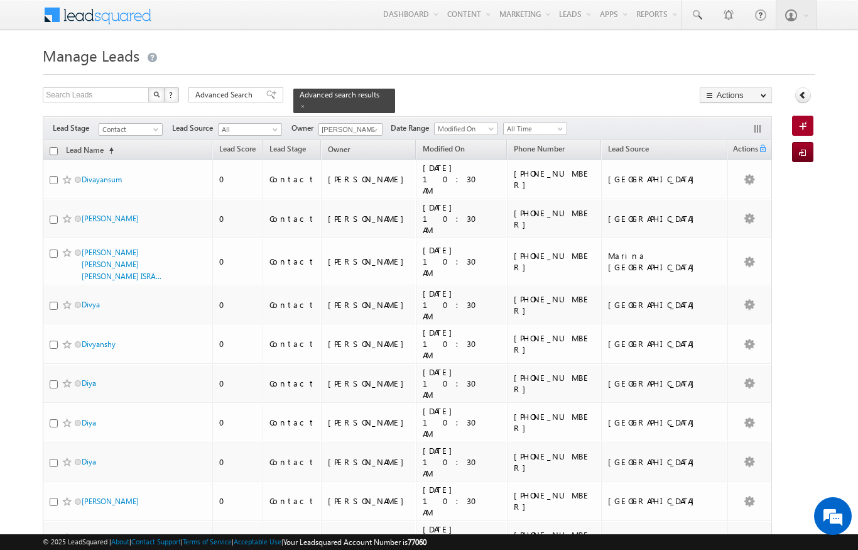
click at [51, 147] on input "checkbox" at bounding box center [54, 151] width 8 height 8
click at [0, 0] on link "Change Owner" at bounding box center [0, 0] width 0 height 0
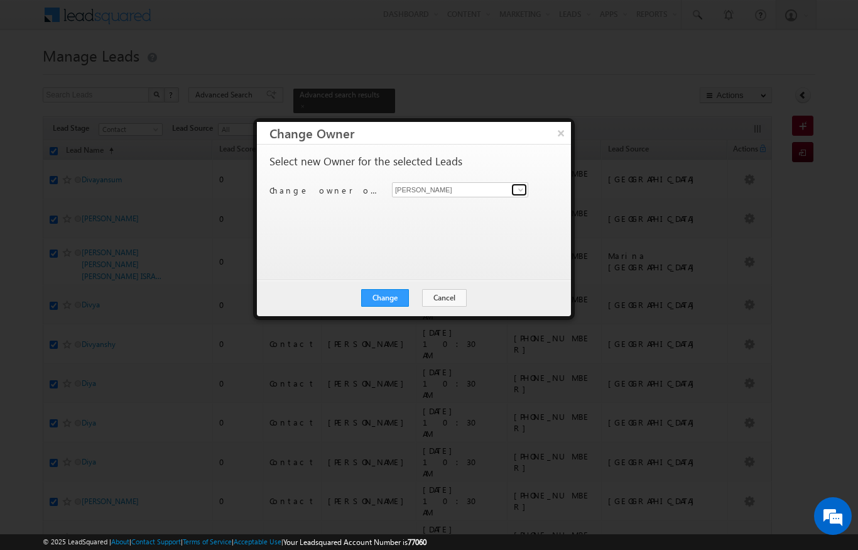
click at [520, 185] on span at bounding box center [521, 190] width 10 height 10
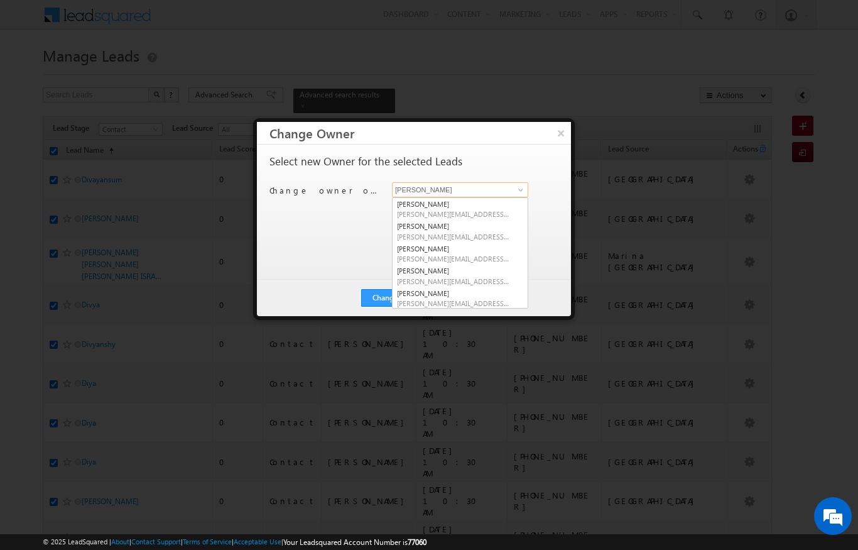
scroll to position [0, 0]
click at [477, 233] on span "[PERSON_NAME][EMAIL_ADDRESS][PERSON_NAME][DOMAIN_NAME]" at bounding box center [453, 236] width 113 height 9
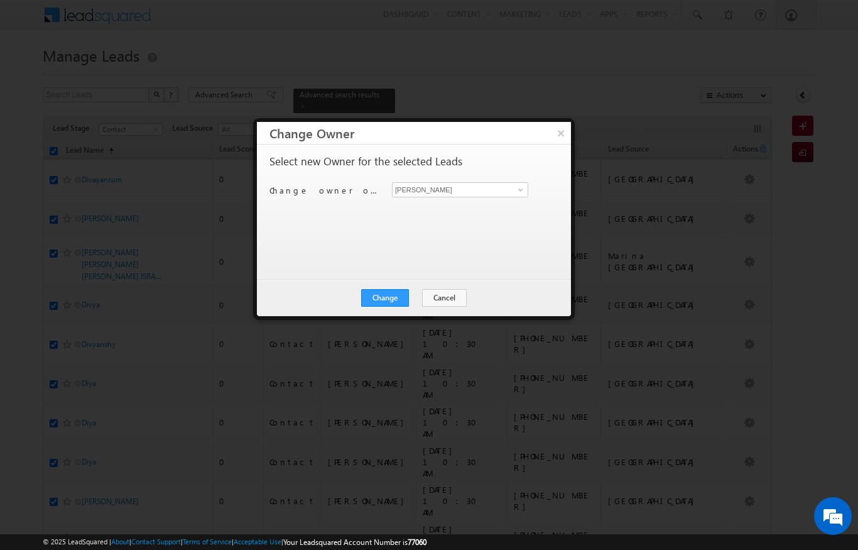
click at [389, 297] on button "Change" at bounding box center [385, 298] width 48 height 18
click at [416, 297] on button "Close" at bounding box center [416, 298] width 40 height 18
